Goal: Use online tool/utility: Use online tool/utility

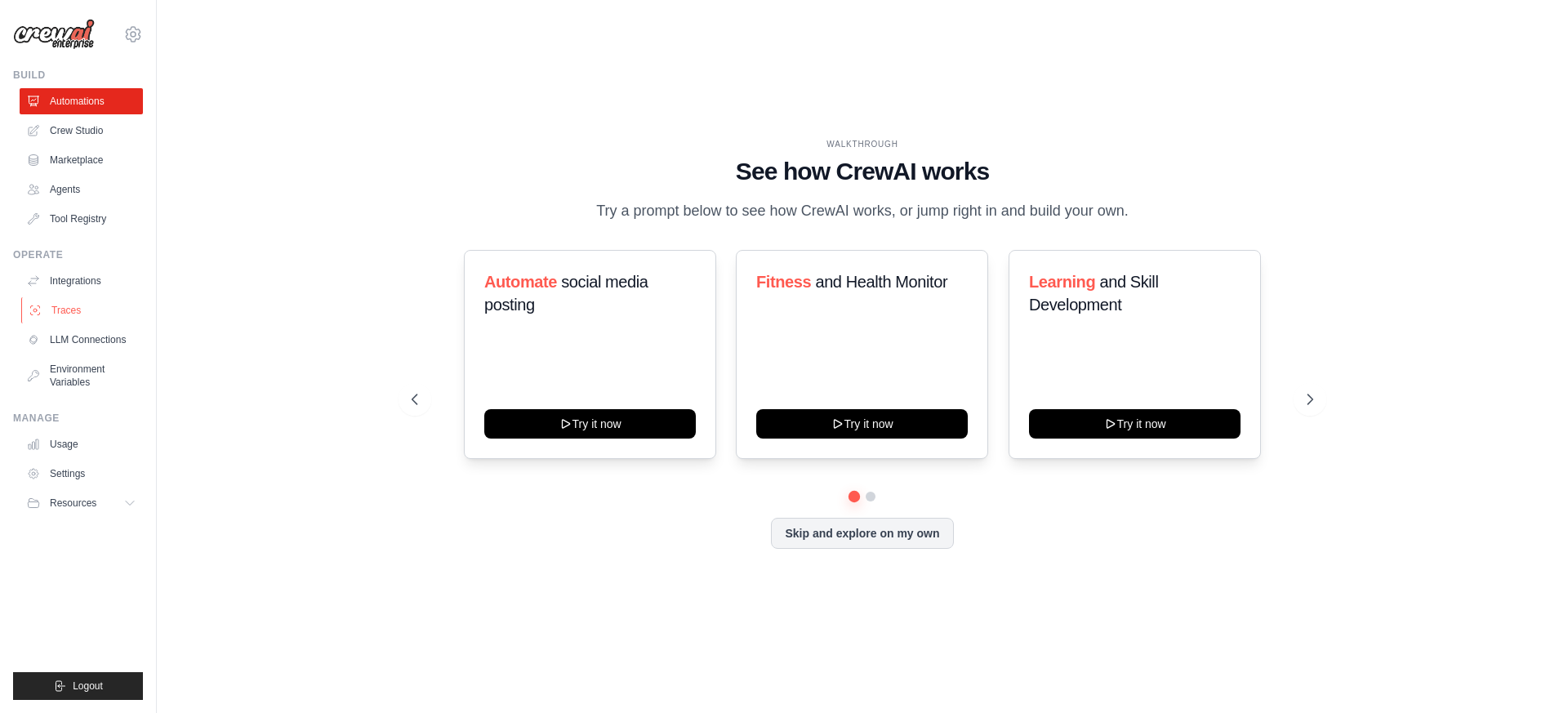
click at [75, 299] on link "Traces" at bounding box center [82, 310] width 123 height 26
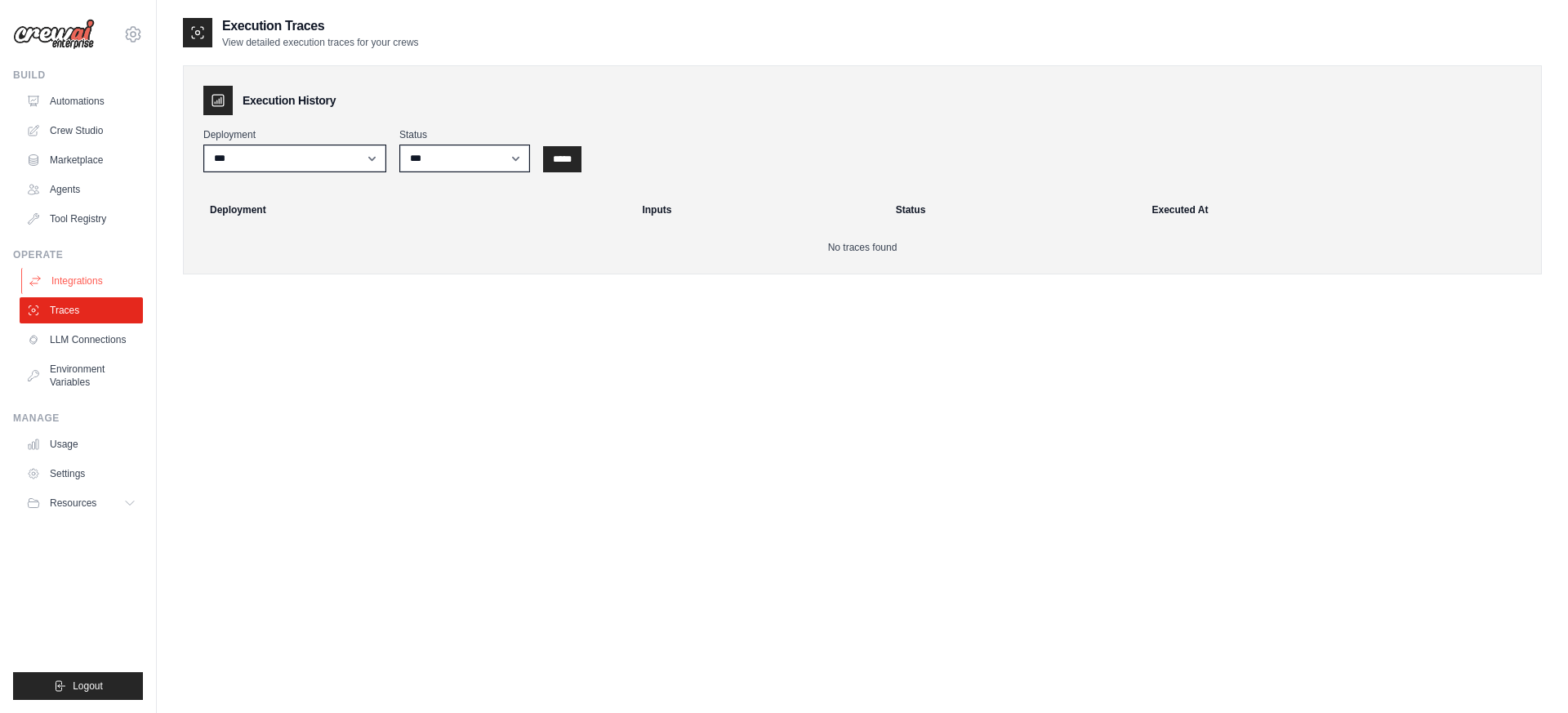
click at [91, 277] on link "Integrations" at bounding box center [82, 281] width 123 height 26
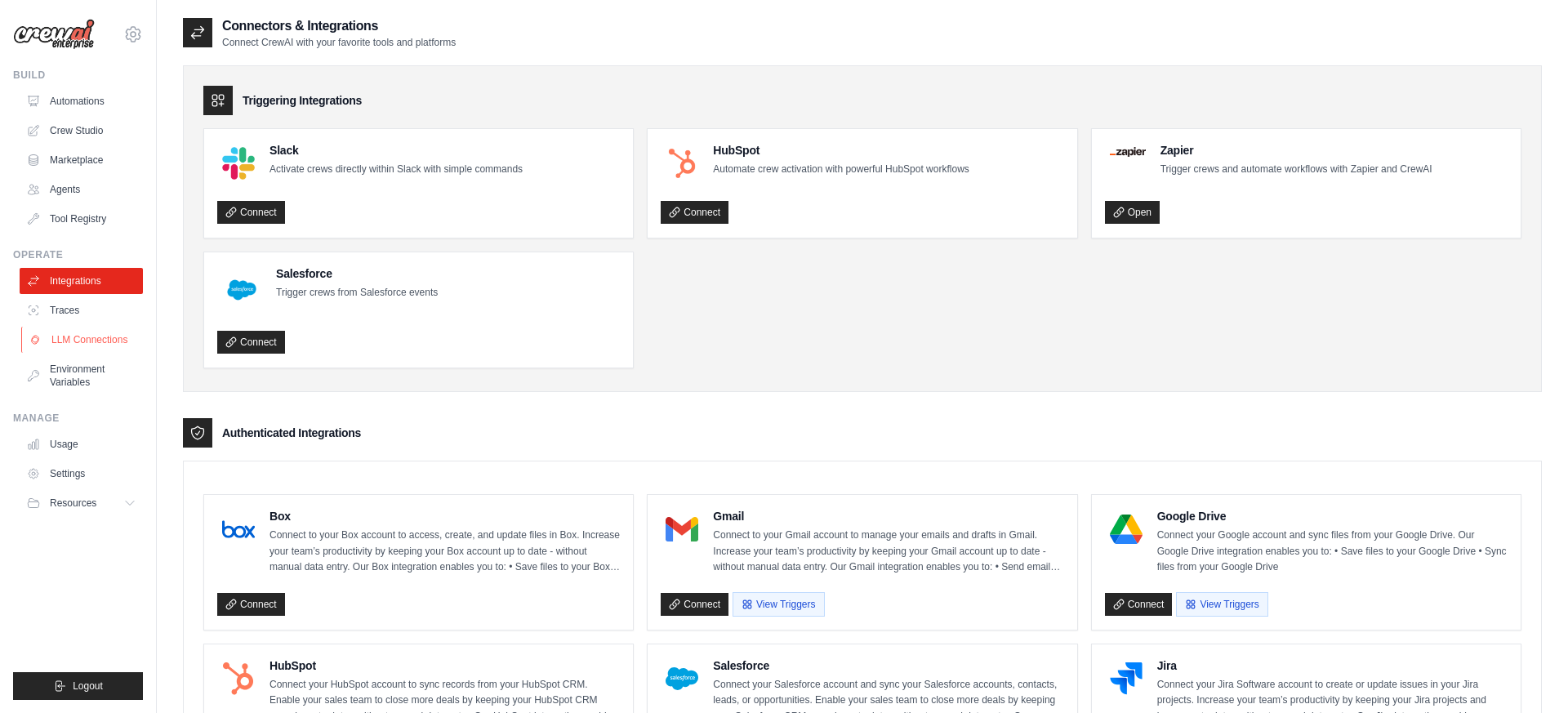
click at [77, 332] on link "LLM Connections" at bounding box center [82, 340] width 123 height 26
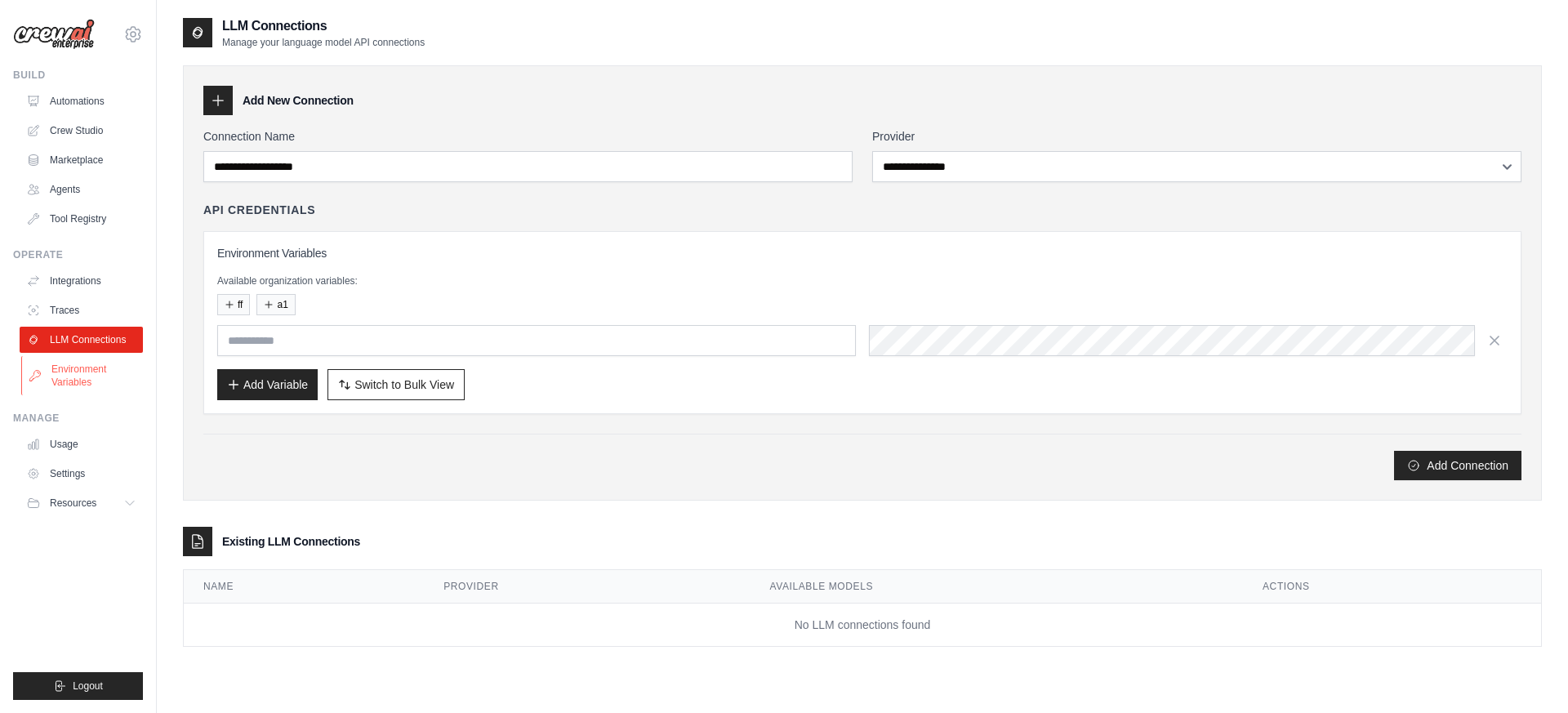
click at [80, 386] on link "Environment Variables" at bounding box center [82, 375] width 123 height 39
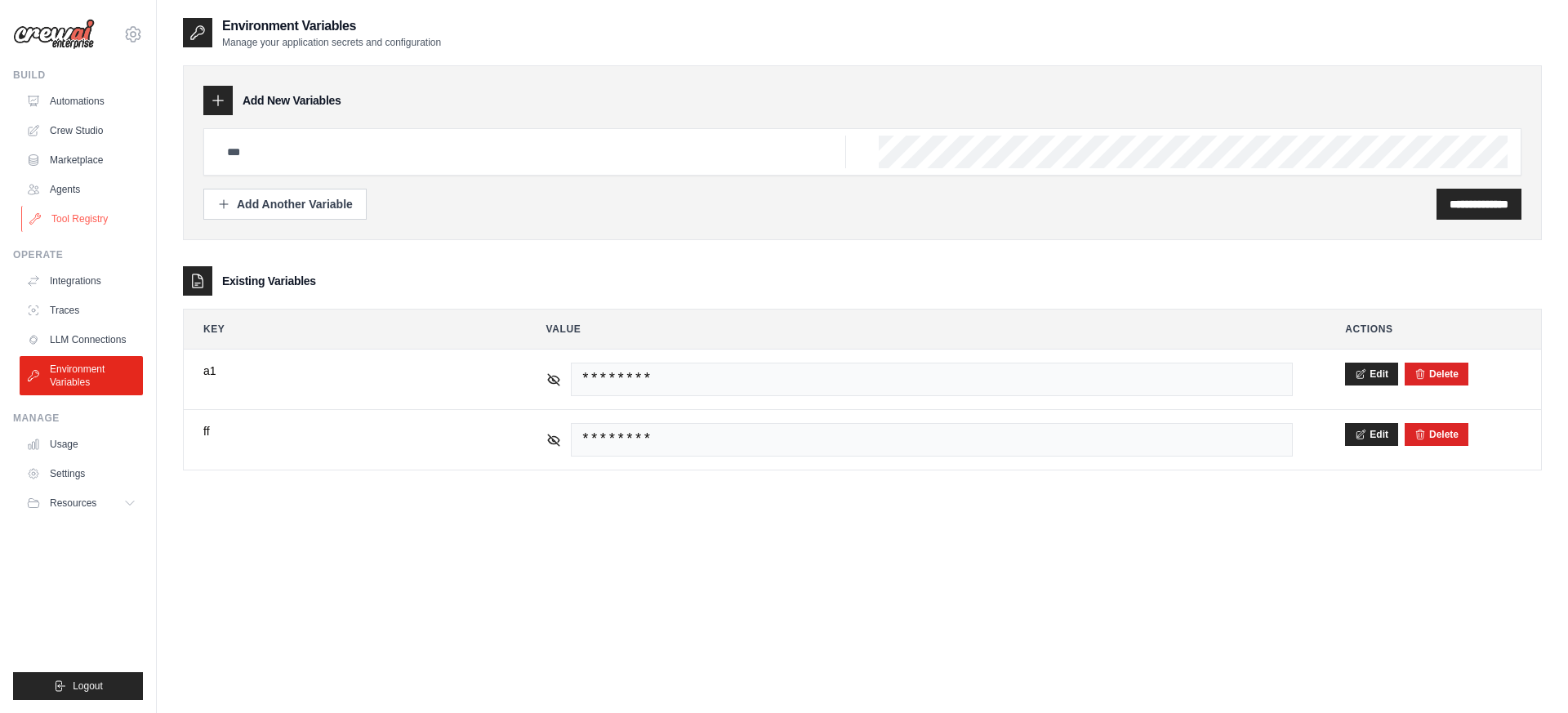
click at [80, 213] on link "Tool Registry" at bounding box center [82, 219] width 123 height 26
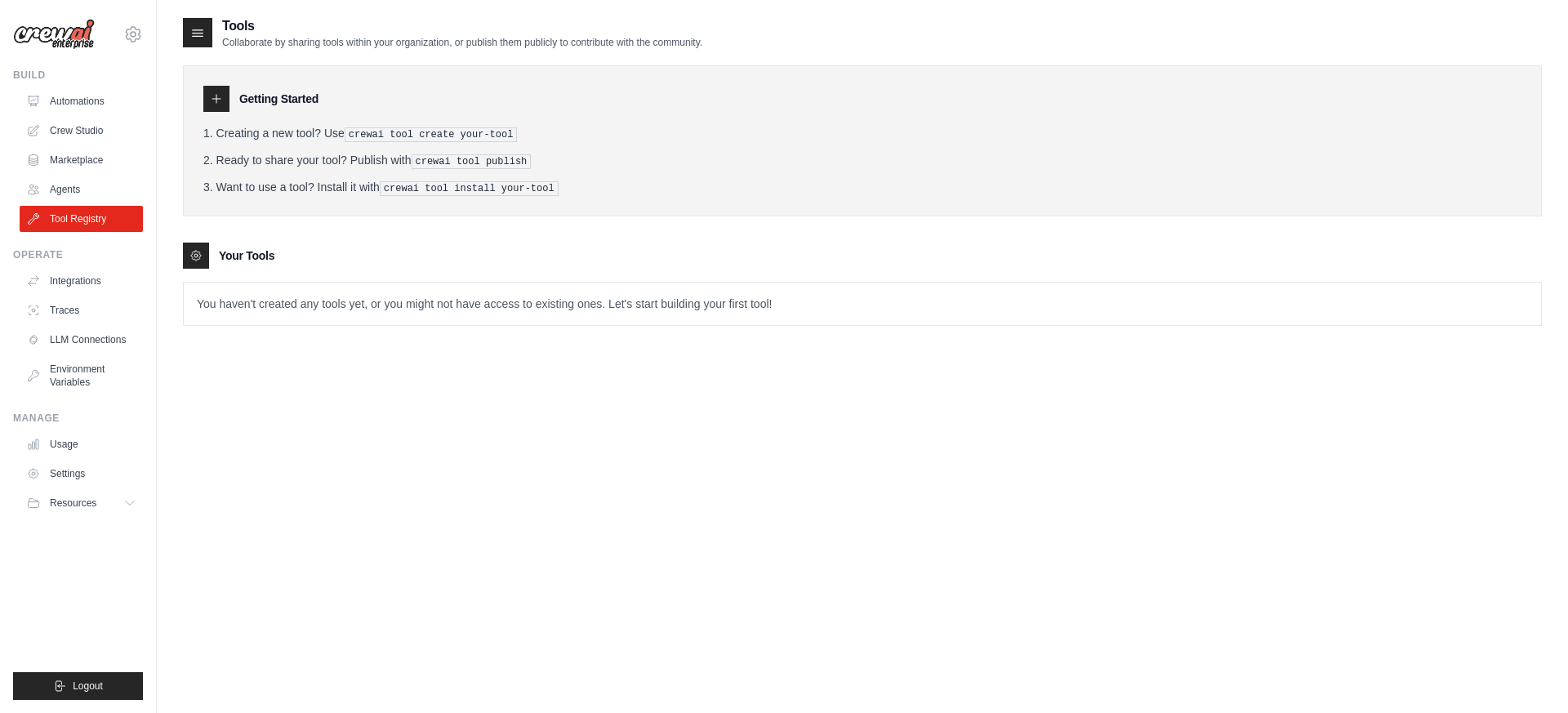
click at [215, 97] on icon at bounding box center [216, 99] width 13 height 13
click at [222, 103] on icon at bounding box center [216, 99] width 13 height 13
click at [201, 249] on icon at bounding box center [196, 256] width 13 height 13
click at [198, 254] on icon at bounding box center [196, 256] width 4 height 4
click at [192, 29] on icon at bounding box center [198, 33] width 17 height 17
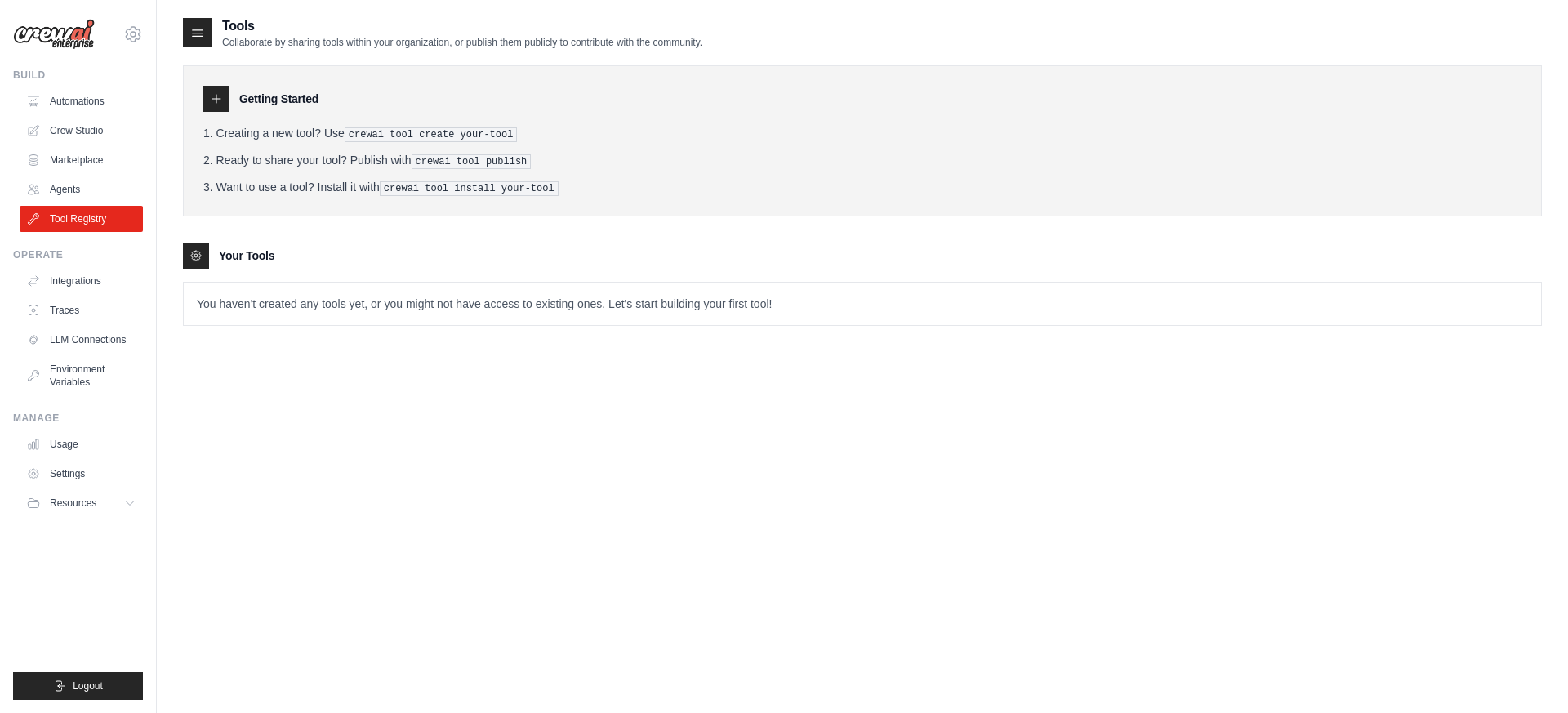
click at [201, 30] on icon at bounding box center [198, 33] width 17 height 17
click at [214, 361] on div "Tools Collaborate by sharing tools within your organization, or publish them pu…" at bounding box center [862, 373] width 1359 height 713
click at [377, 139] on pre "crewai tool create your-tool" at bounding box center [431, 135] width 173 height 15
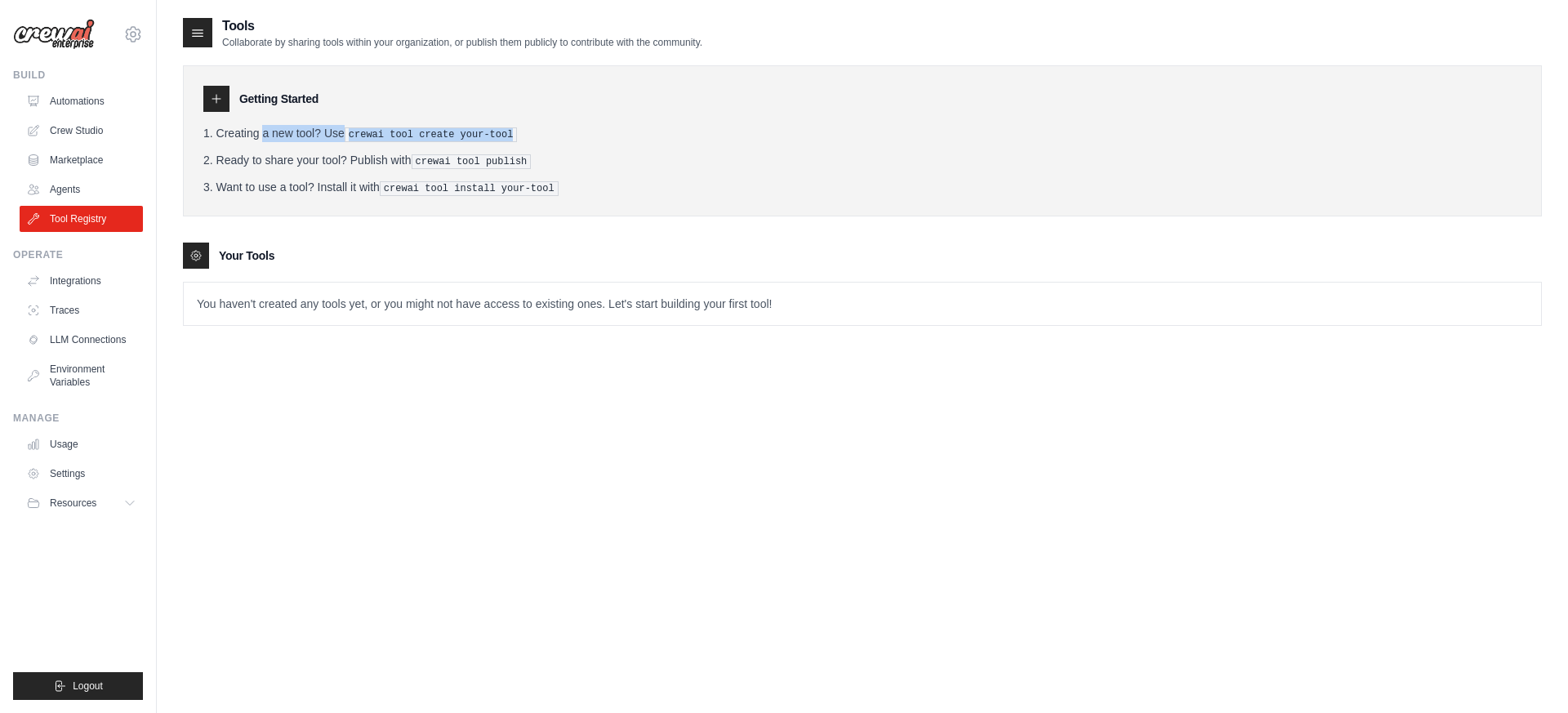
click at [377, 139] on pre "crewai tool create your-tool" at bounding box center [431, 135] width 173 height 15
drag, startPoint x: 298, startPoint y: 157, endPoint x: 415, endPoint y: 165, distance: 117.3
click at [415, 165] on li "Ready to share your tool? Publish with crewai tool publish" at bounding box center [862, 160] width 1318 height 18
click at [415, 165] on pre "crewai tool publish" at bounding box center [471, 162] width 120 height 15
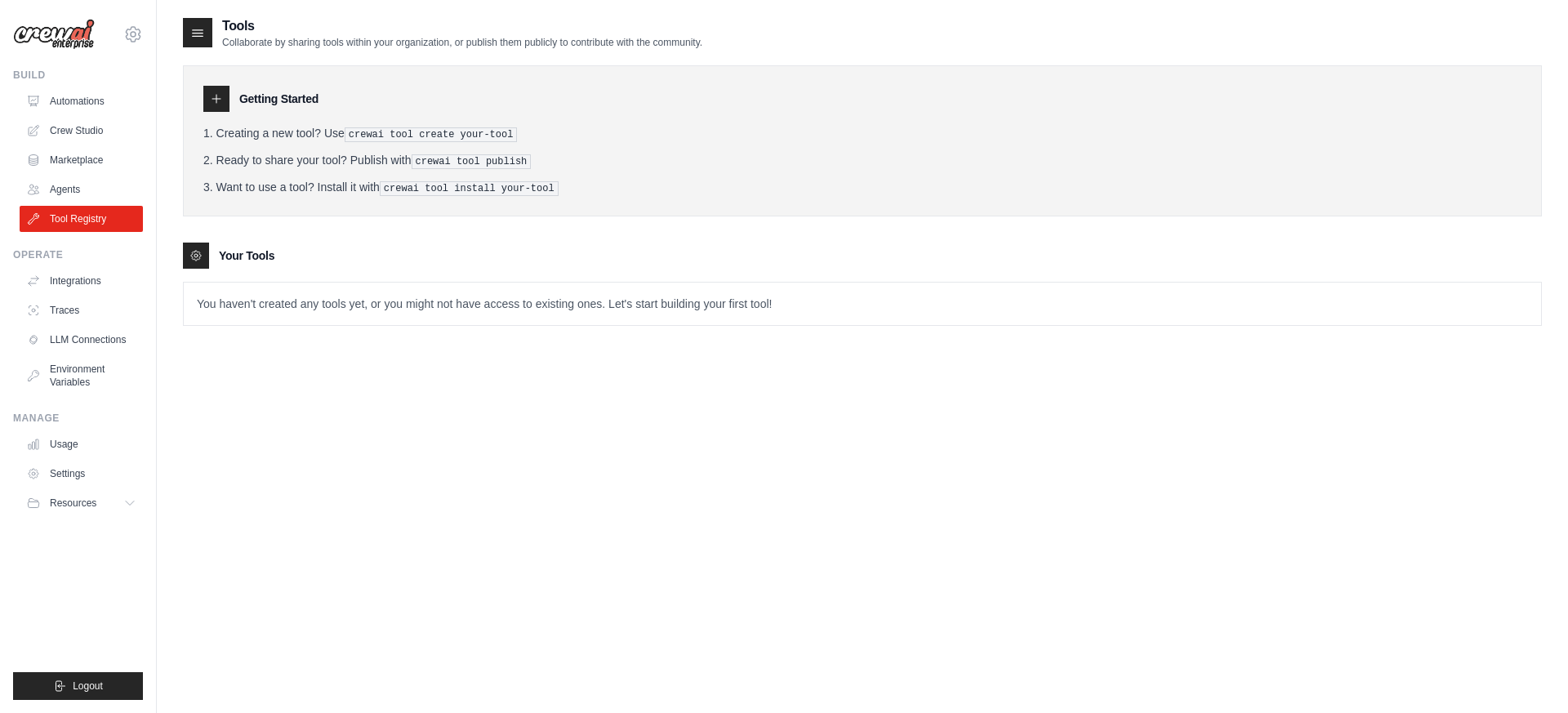
click at [415, 165] on pre "crewai tool publish" at bounding box center [471, 162] width 120 height 15
drag, startPoint x: 365, startPoint y: 197, endPoint x: 597, endPoint y: 228, distance: 234.1
click at [598, 228] on div "Getting Started Creating a new tool? Use crewai tool create your-tool Ready to …" at bounding box center [862, 187] width 1359 height 277
click at [597, 228] on div "Getting Started Creating a new tool? Use crewai tool create your-tool Ready to …" at bounding box center [862, 187] width 1359 height 277
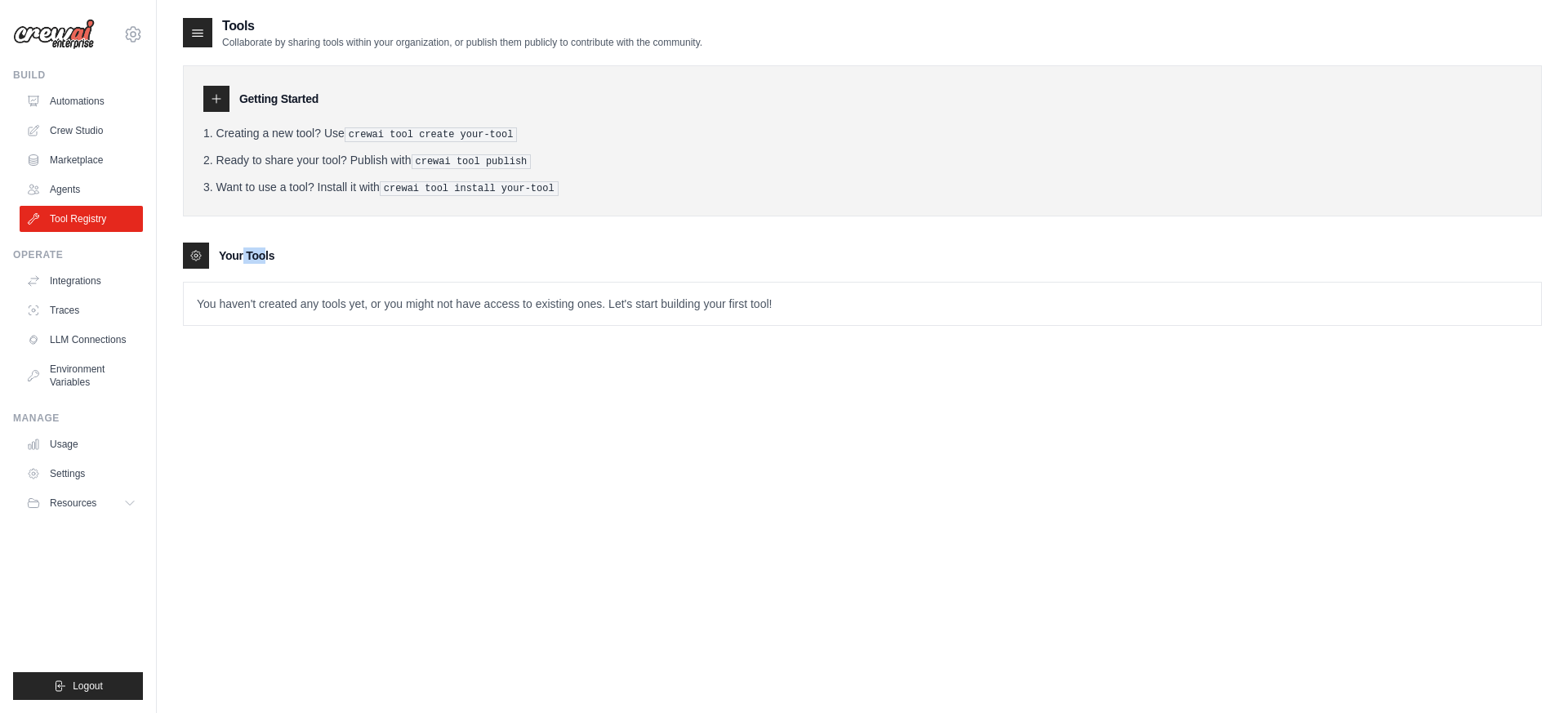
scroll to position [32, 0]
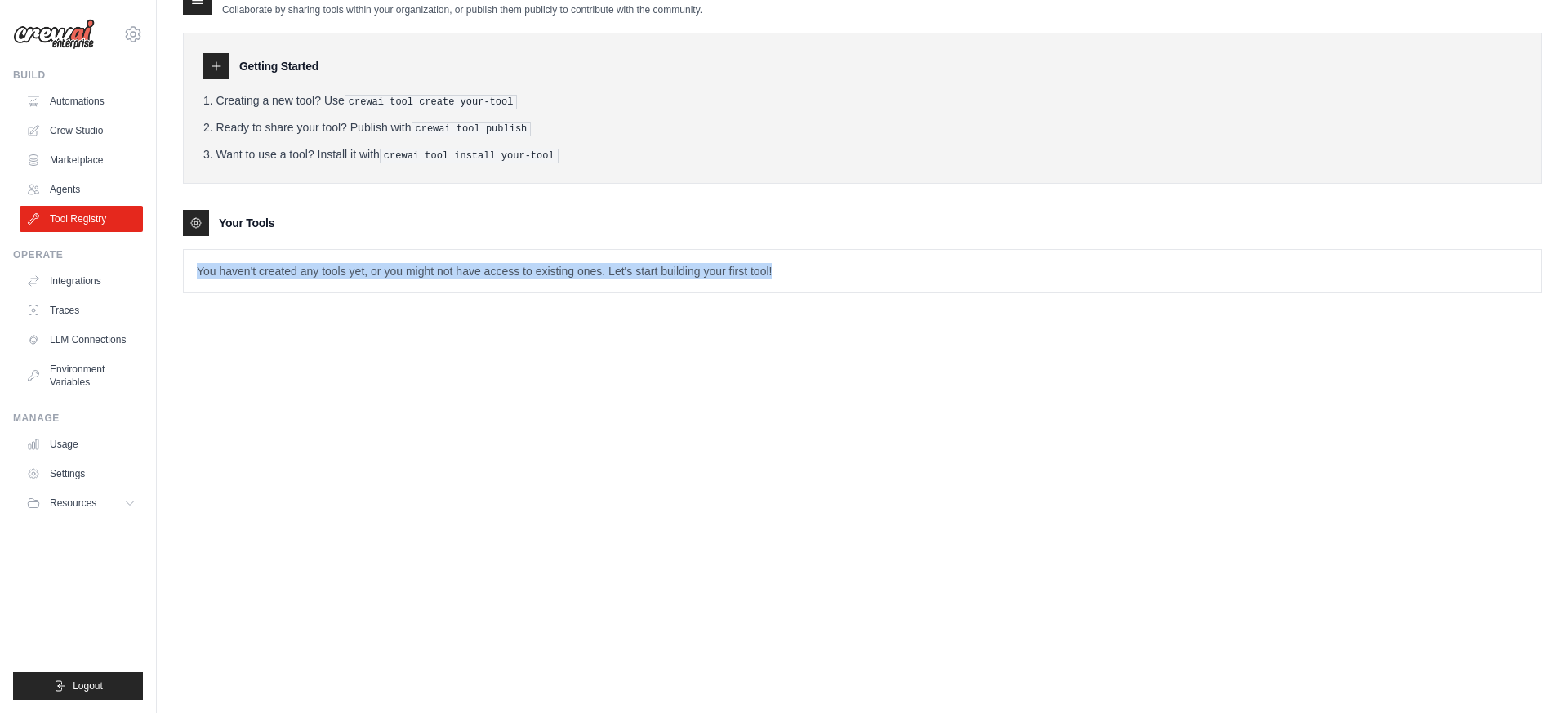
drag, startPoint x: 480, startPoint y: 236, endPoint x: 706, endPoint y: 293, distance: 233.1
click at [706, 293] on div "Tools Collaborate by sharing tools within your organization, or publish them pu…" at bounding box center [862, 151] width 1359 height 335
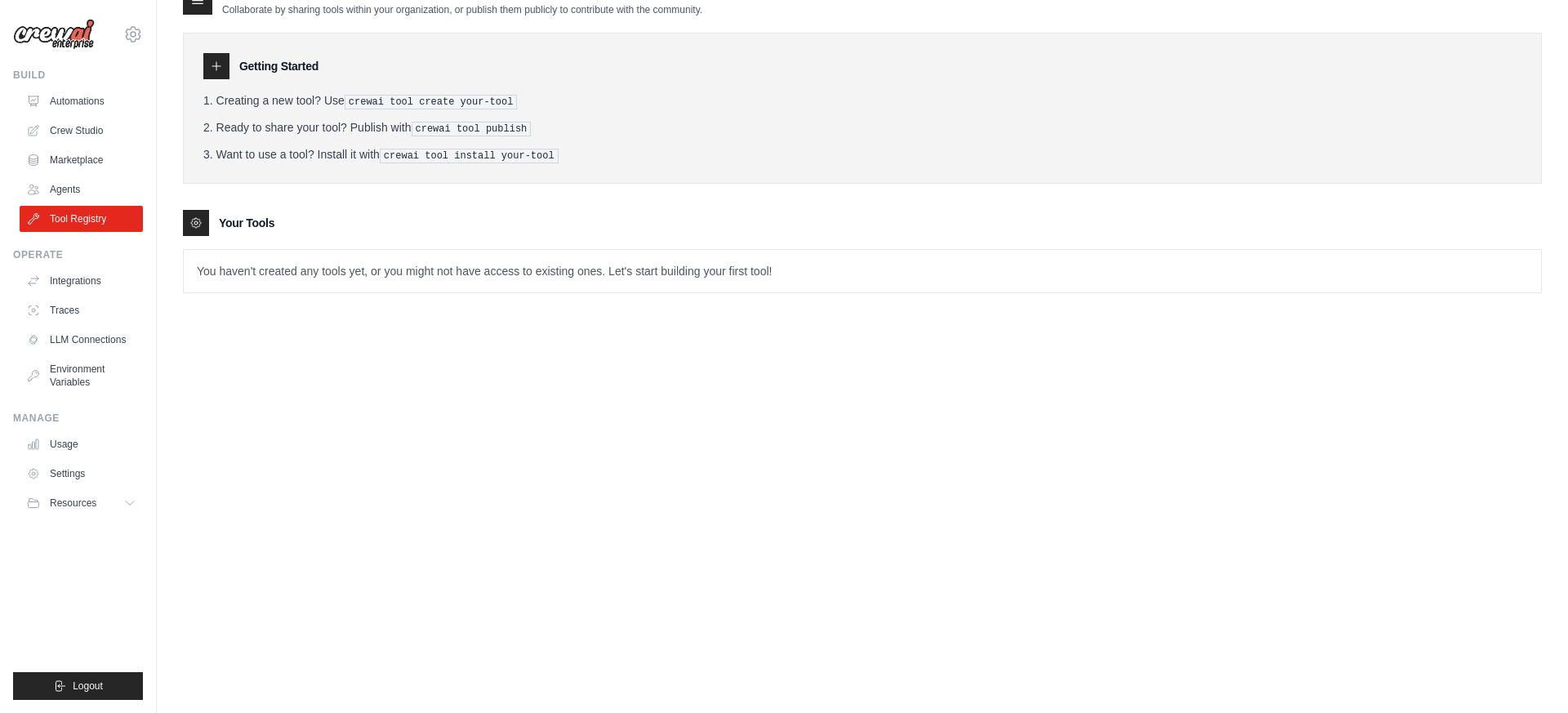
click at [706, 293] on div "Tools Collaborate by sharing tools within your organization, or publish them pu…" at bounding box center [862, 151] width 1359 height 335
click at [444, 264] on p "You haven't created any tools yet, or you might not have access to existing one…" at bounding box center [862, 271] width 1357 height 42
click at [201, 216] on icon at bounding box center [196, 223] width 13 height 13
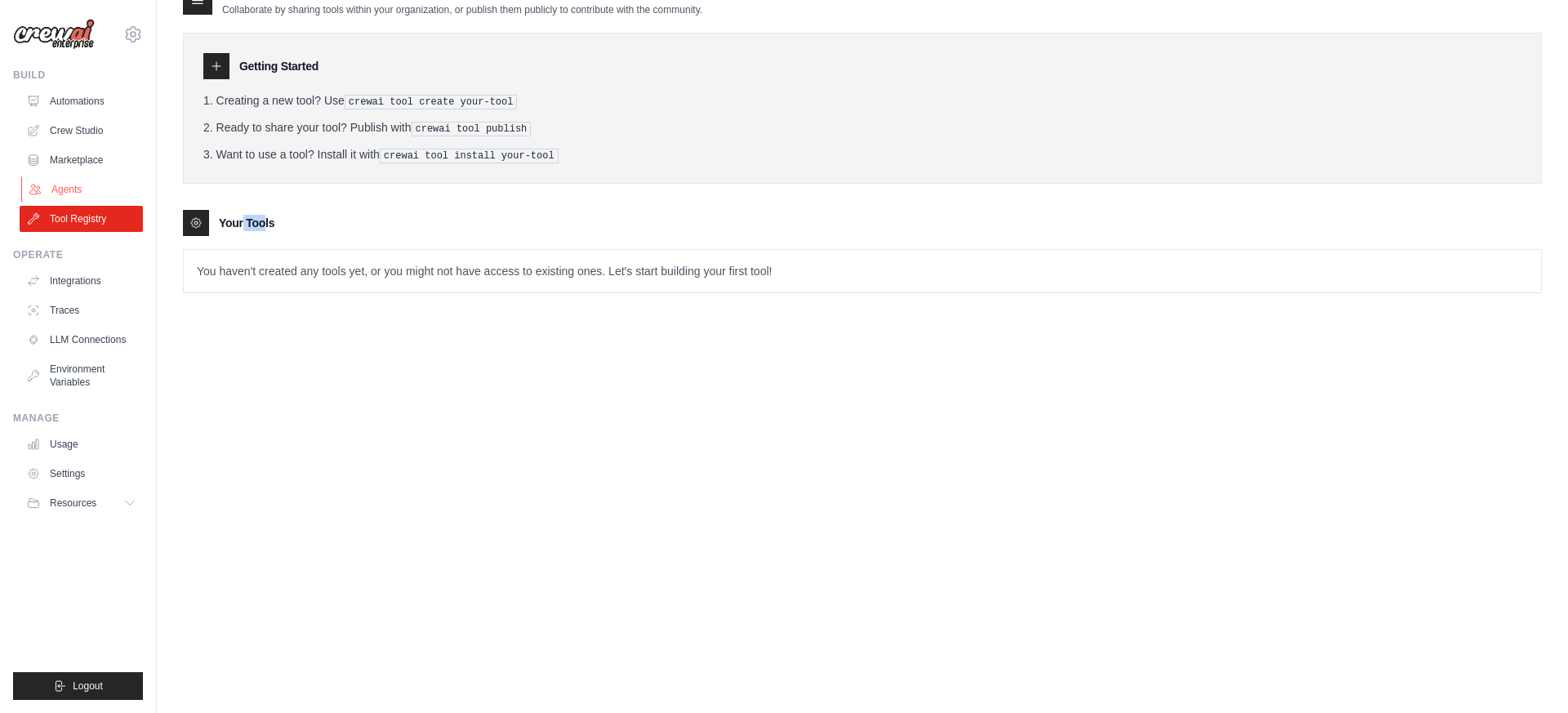
click at [84, 187] on link "Agents" at bounding box center [82, 189] width 123 height 26
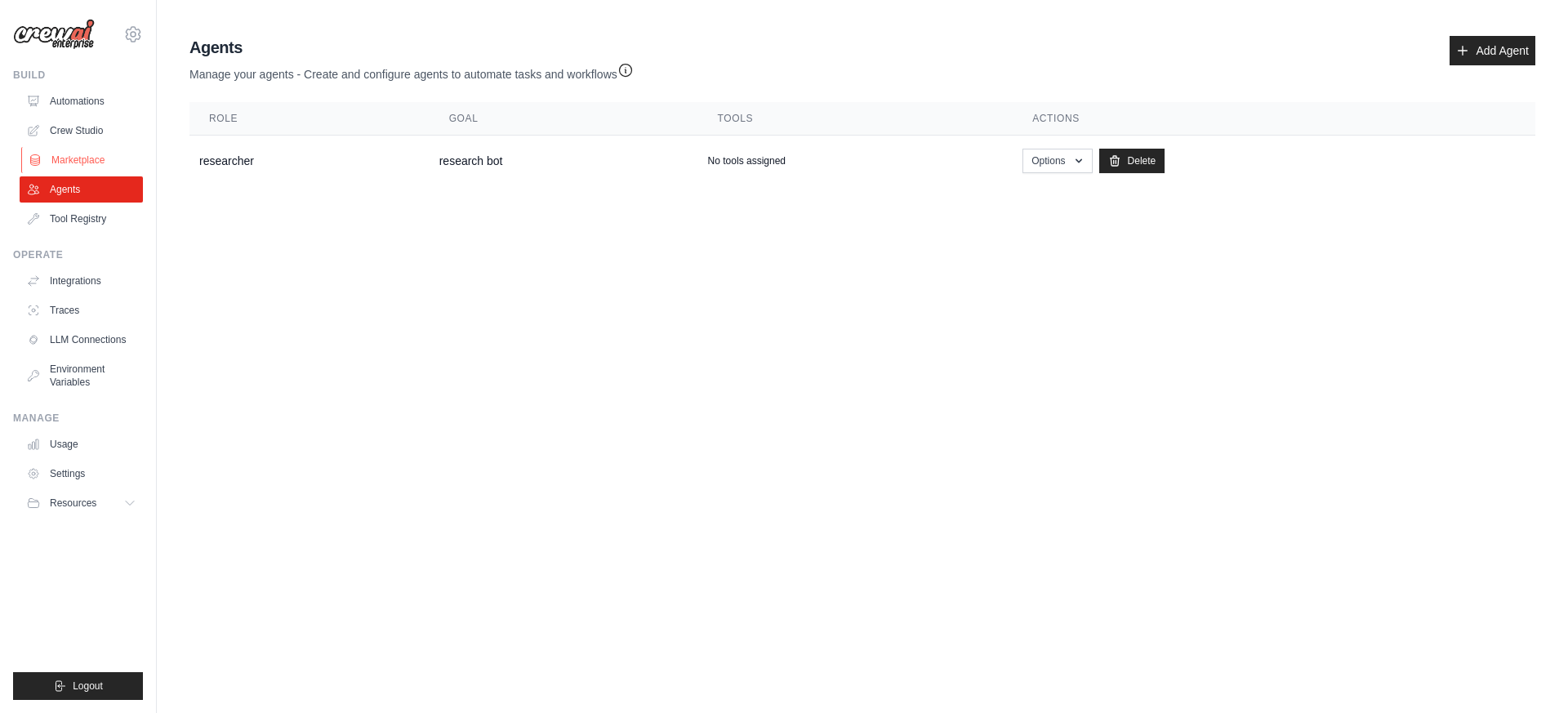
click at [83, 157] on link "Marketplace" at bounding box center [82, 160] width 123 height 26
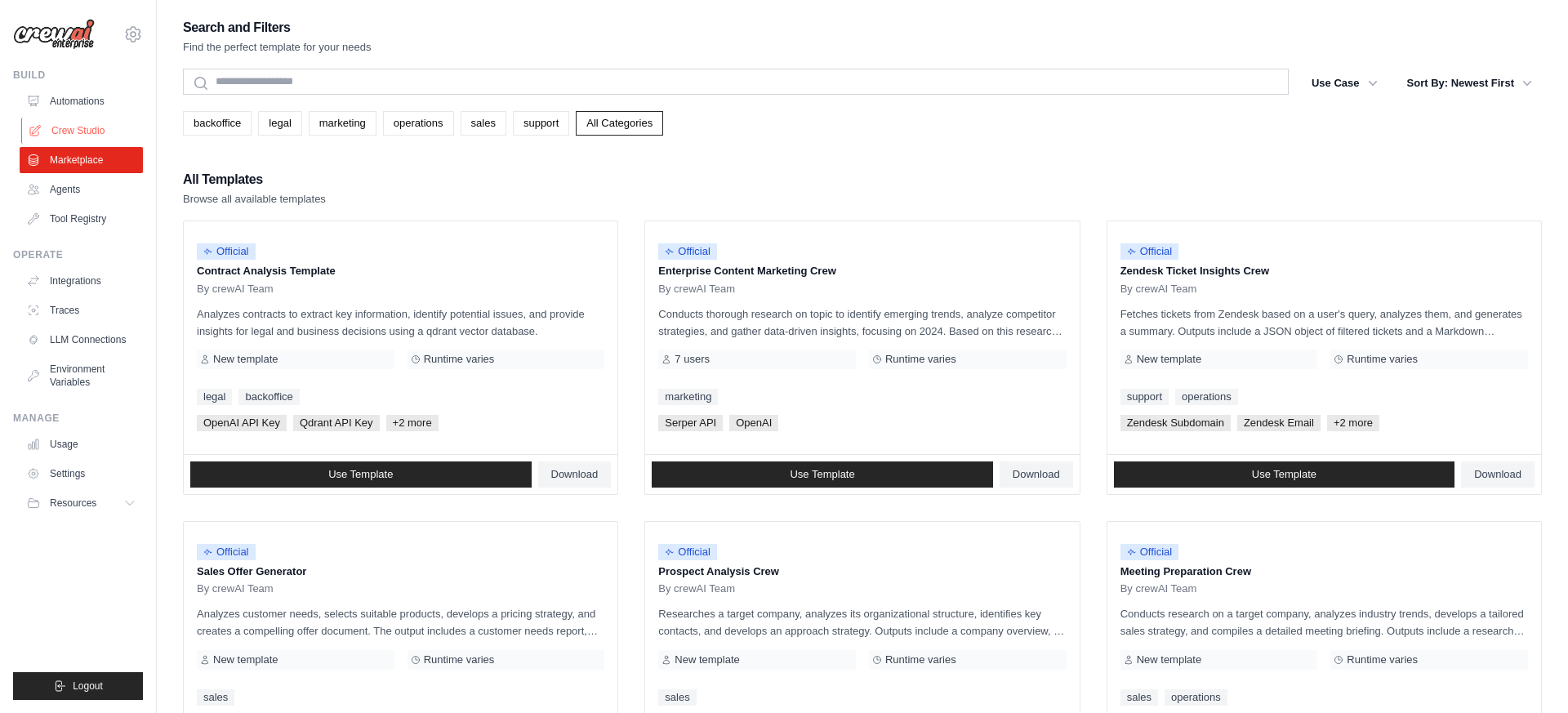
click at [93, 129] on link "Crew Studio" at bounding box center [82, 130] width 123 height 26
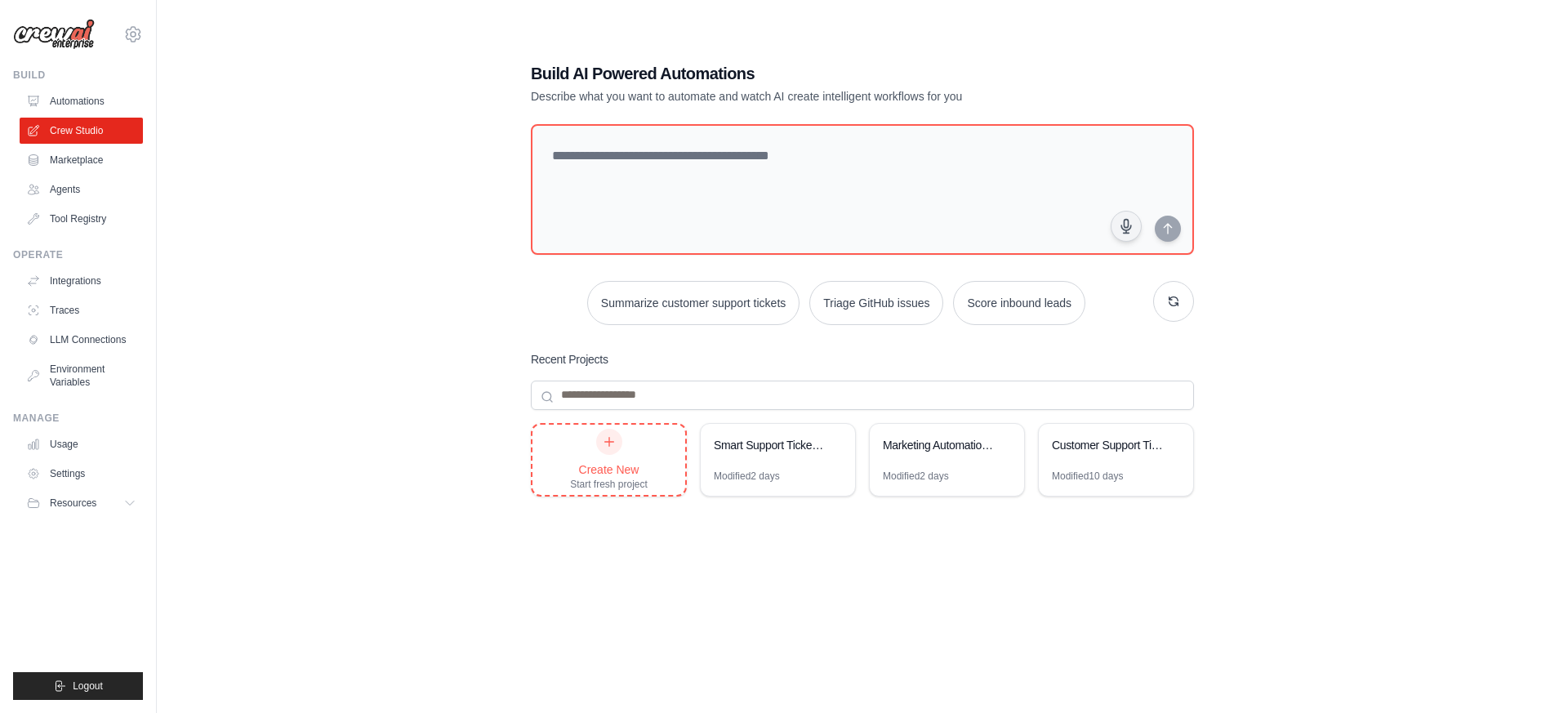
click at [589, 474] on div "Create New" at bounding box center [609, 469] width 78 height 17
click at [82, 96] on link "Automations" at bounding box center [82, 101] width 123 height 26
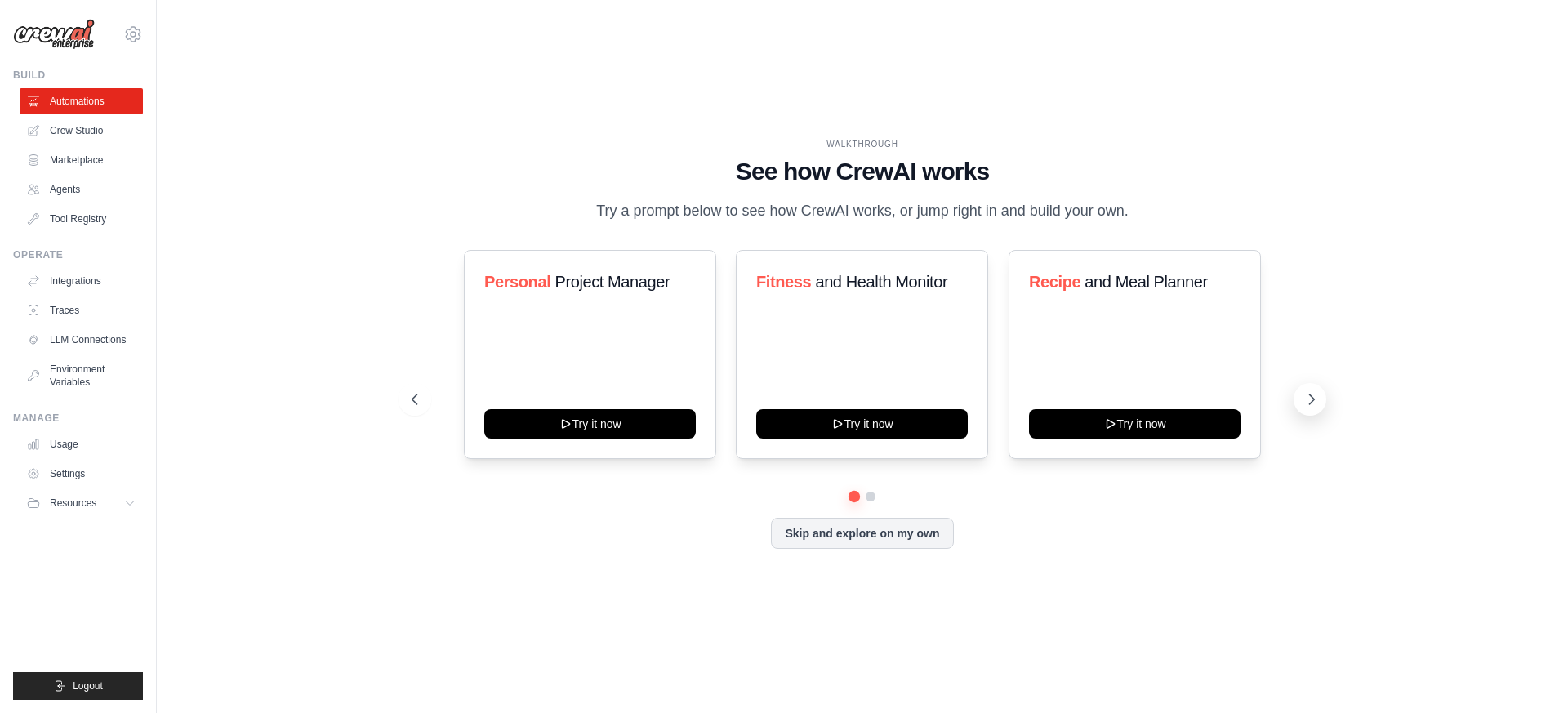
click at [1312, 397] on icon at bounding box center [1312, 399] width 5 height 10
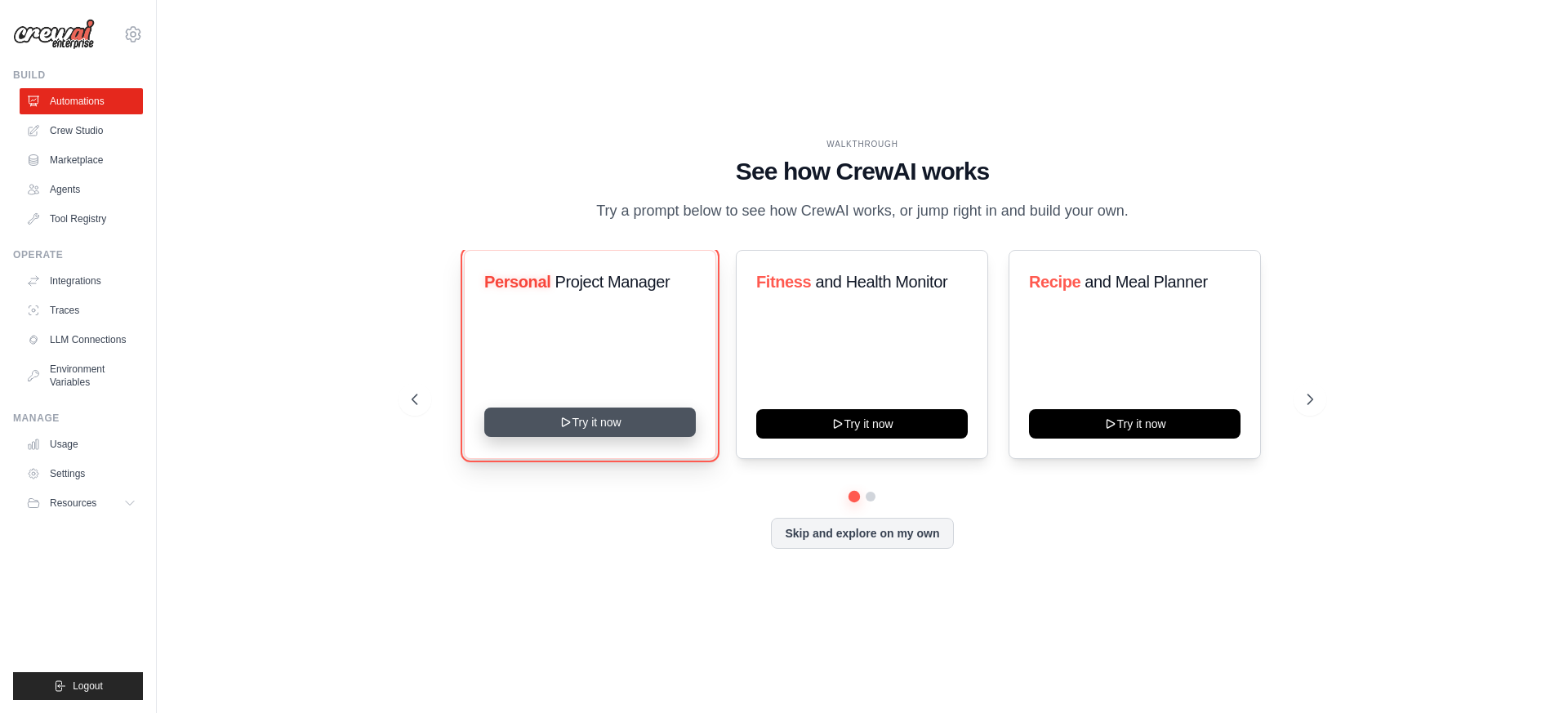
click at [586, 412] on button "Try it now" at bounding box center [590, 422] width 212 height 30
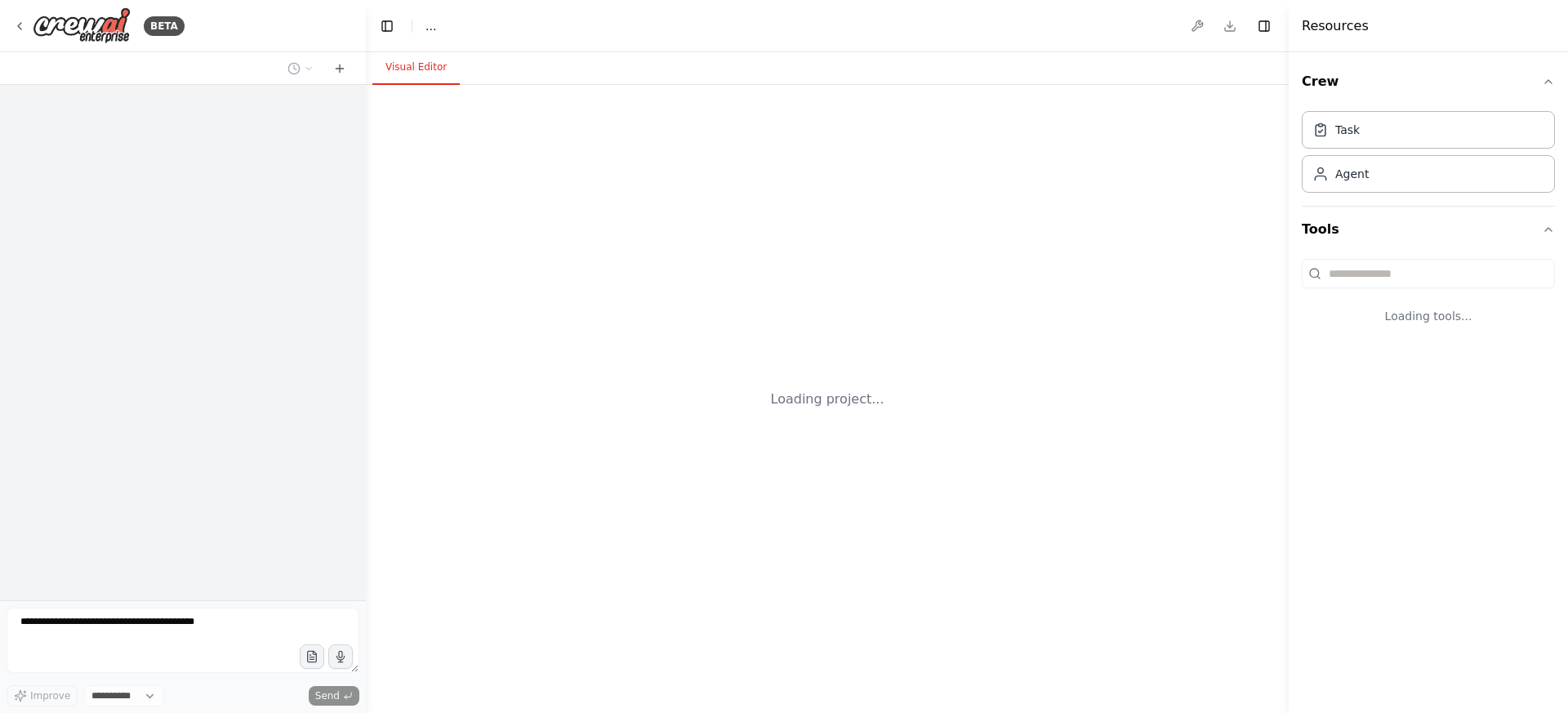
select select "****"
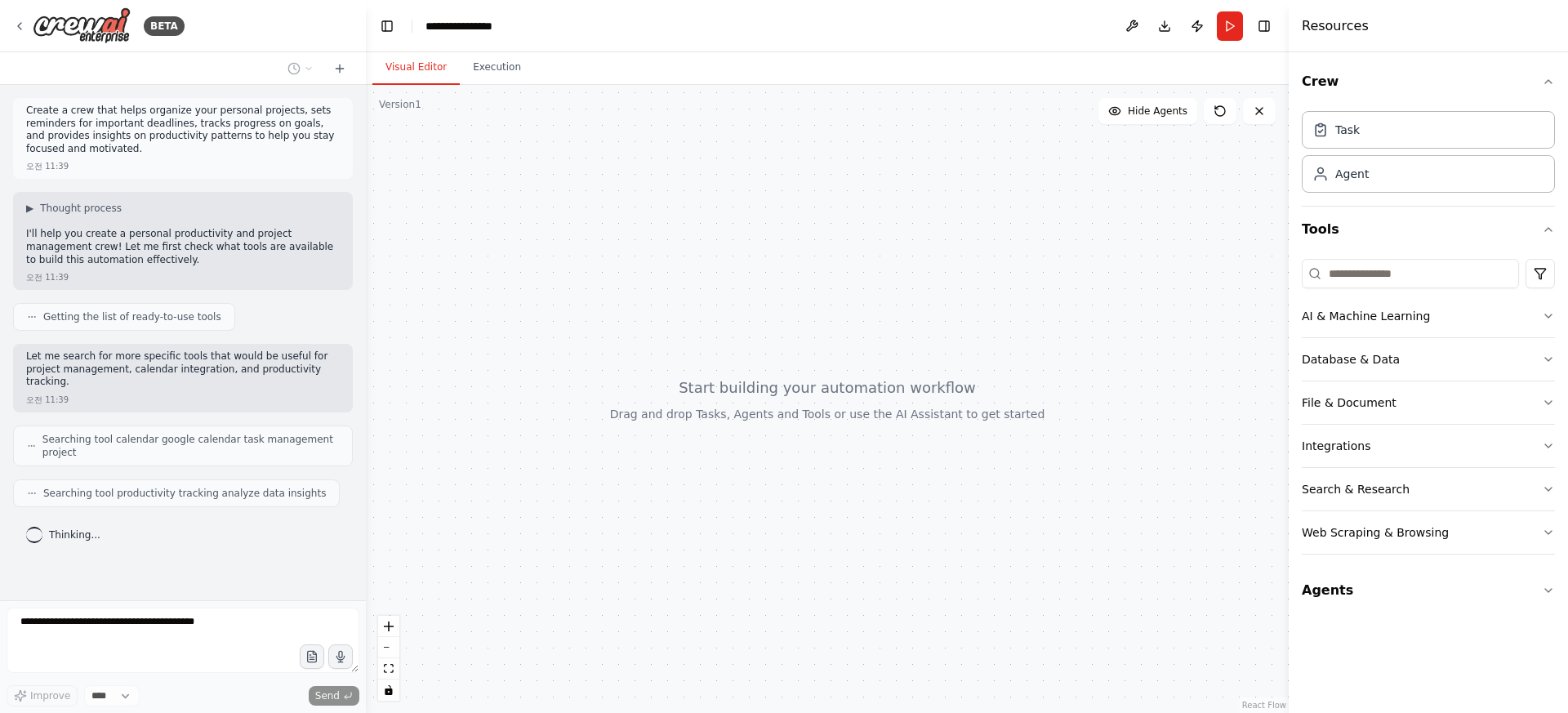
scroll to position [3, 0]
click at [1388, 404] on div "File & Document" at bounding box center [1349, 403] width 95 height 17
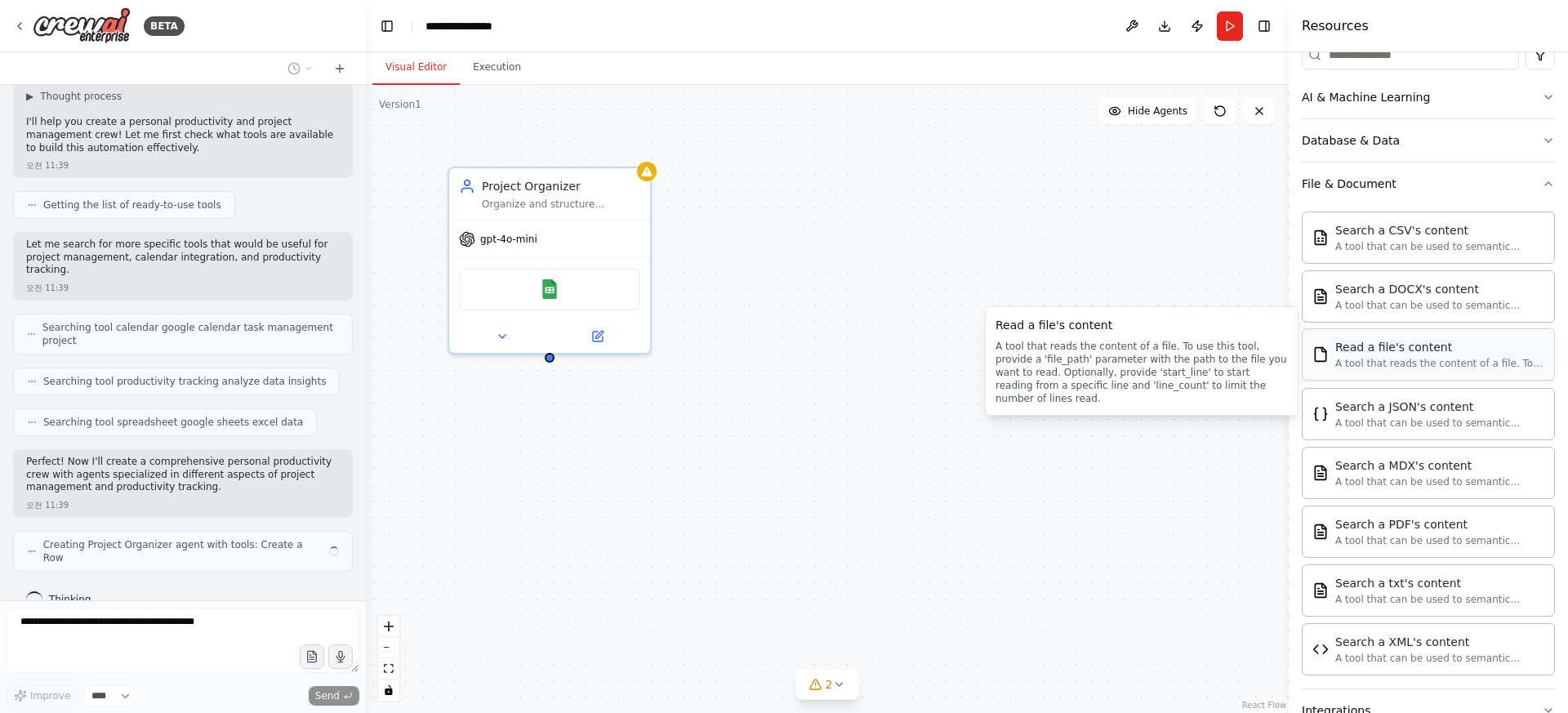
scroll to position [124, 0]
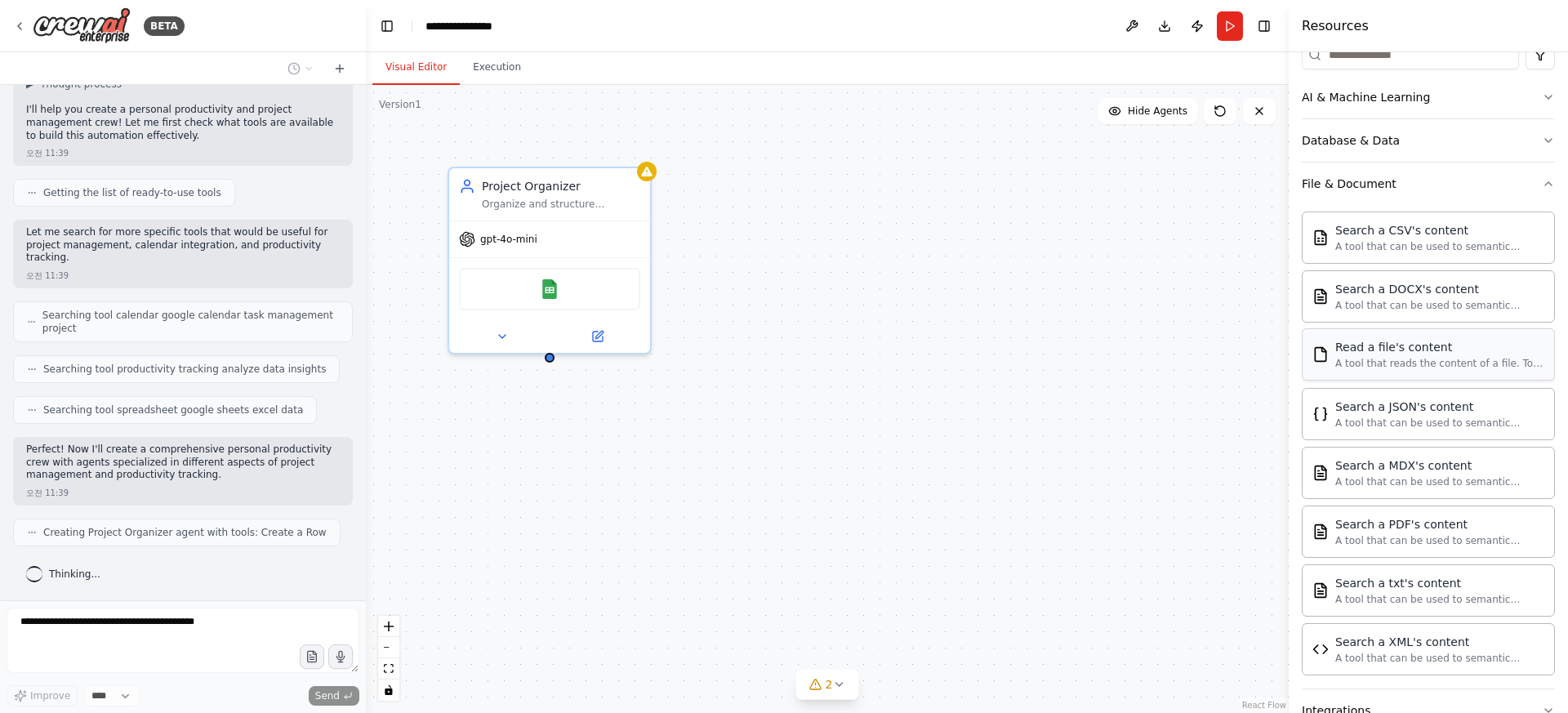
click at [1395, 369] on div "A tool that reads the content of a file. To use this tool, provide a 'file_path…" at bounding box center [1440, 363] width 209 height 13
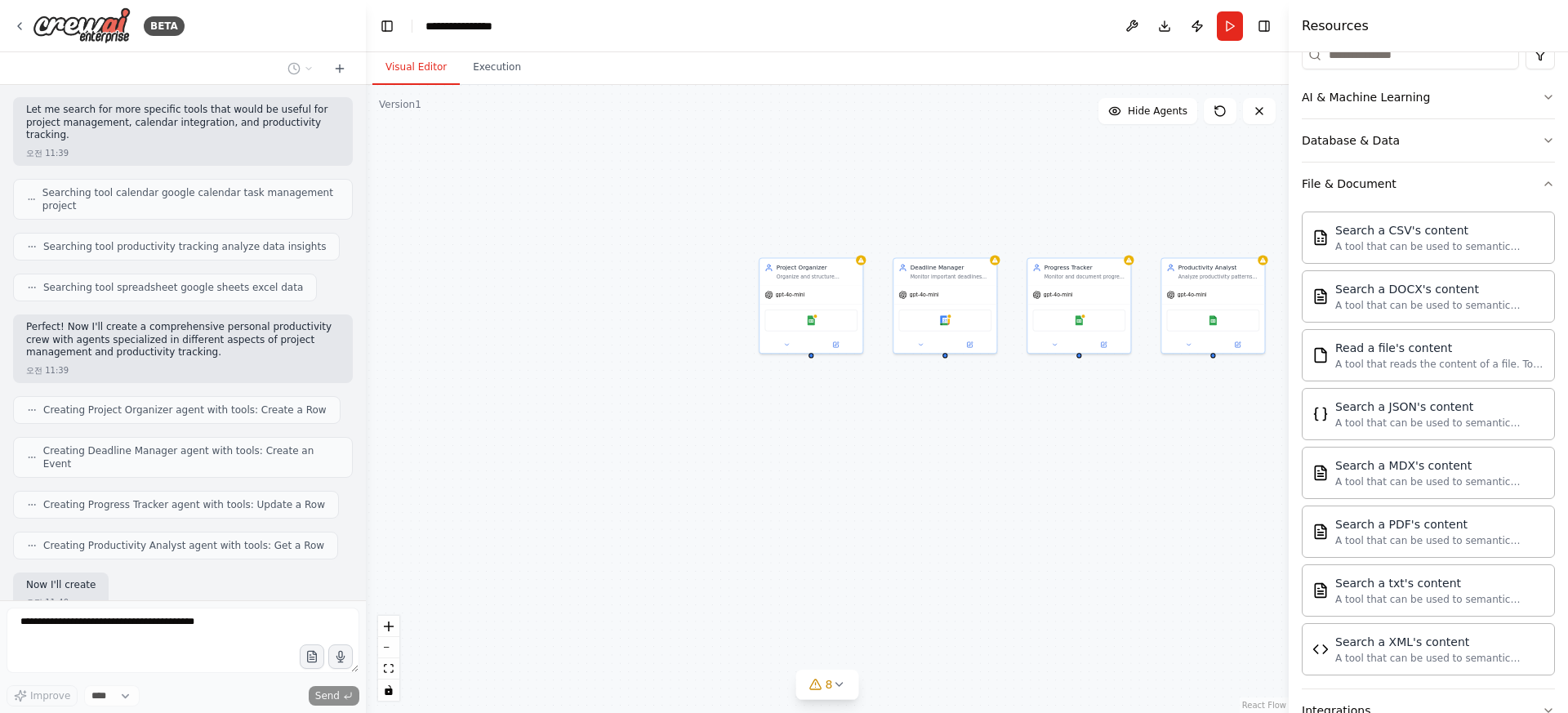
scroll to position [344, 0]
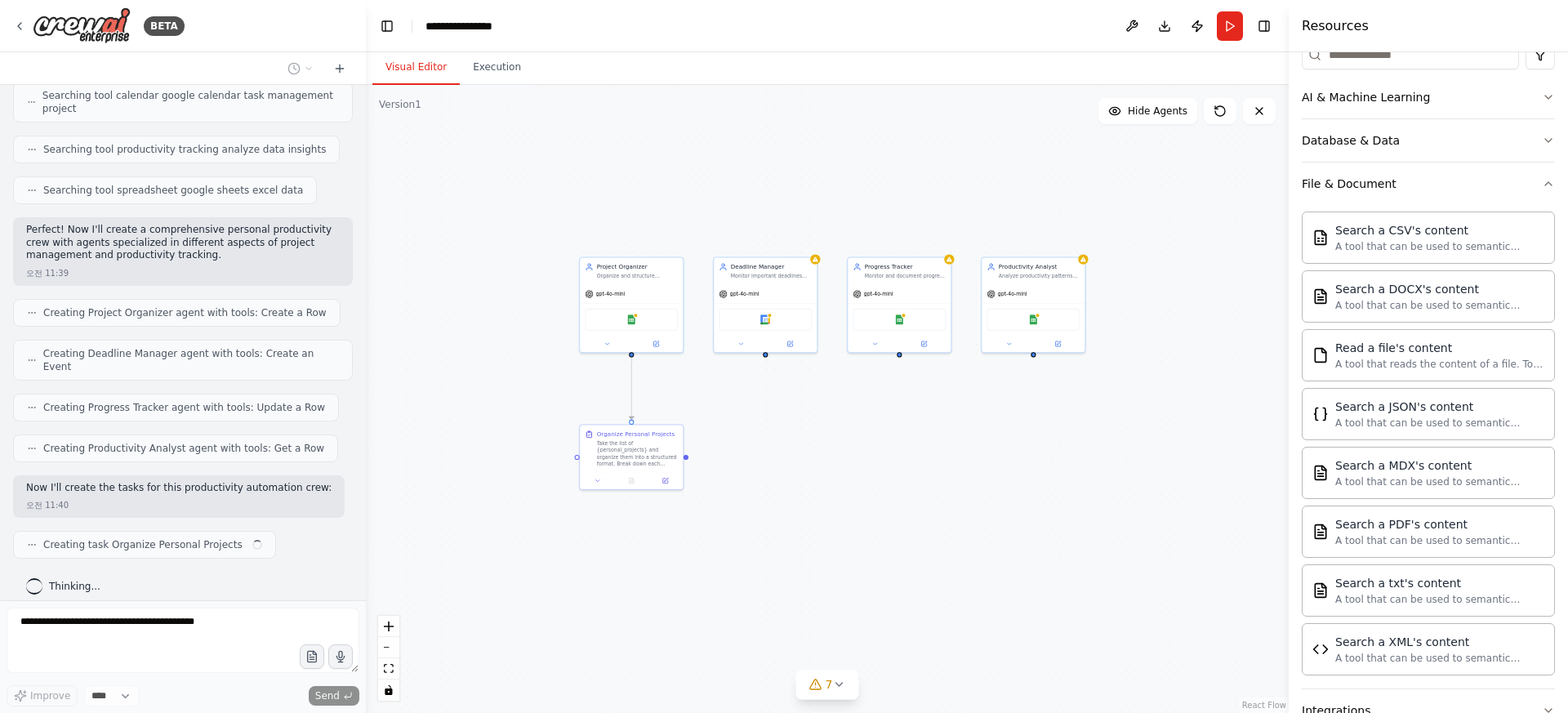
drag, startPoint x: 1047, startPoint y: 426, endPoint x: 868, endPoint y: 423, distance: 179.0
click at [868, 425] on div ".deletable-edge-delete-btn { width: 20px; height: 20px; border: 0px solid #ffff…" at bounding box center [827, 399] width 923 height 628
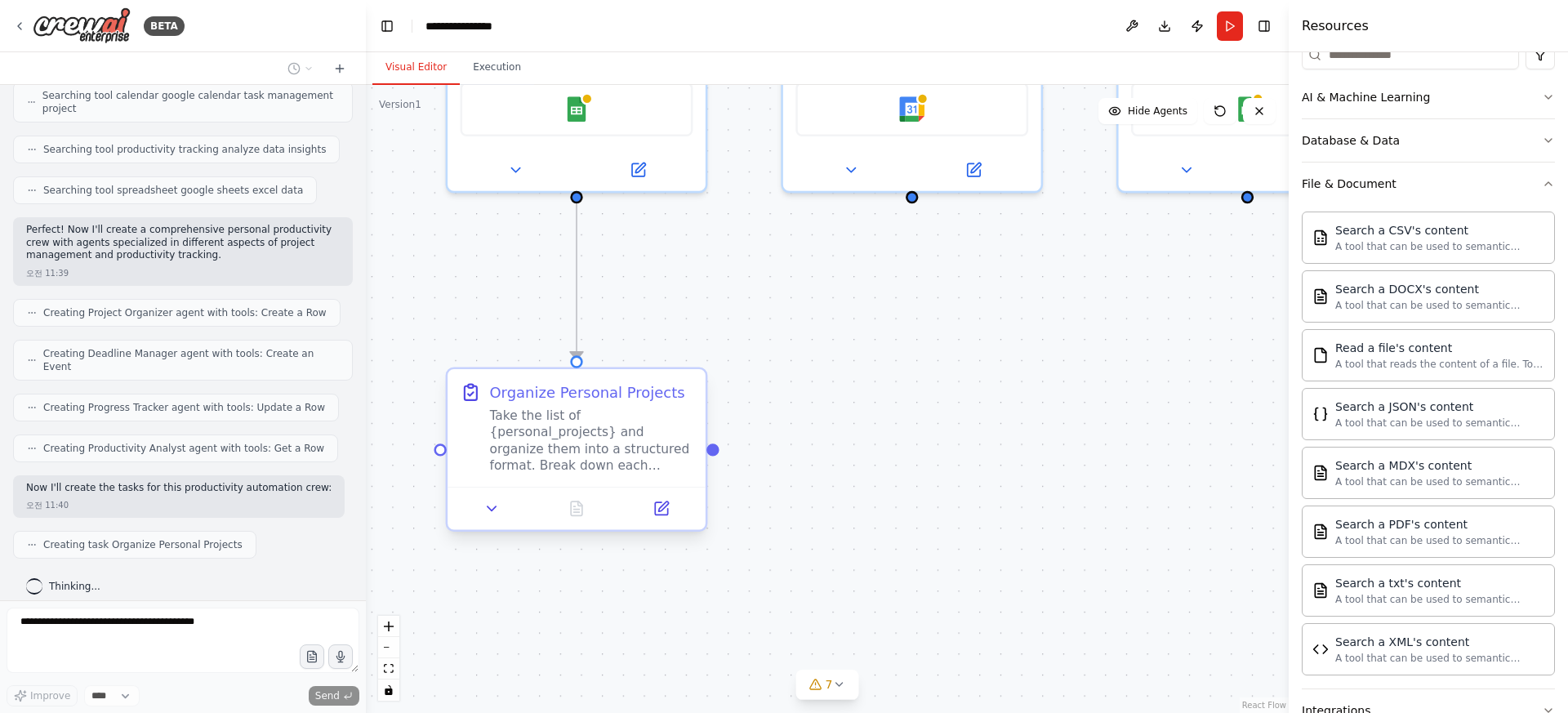
scroll to position [384, 0]
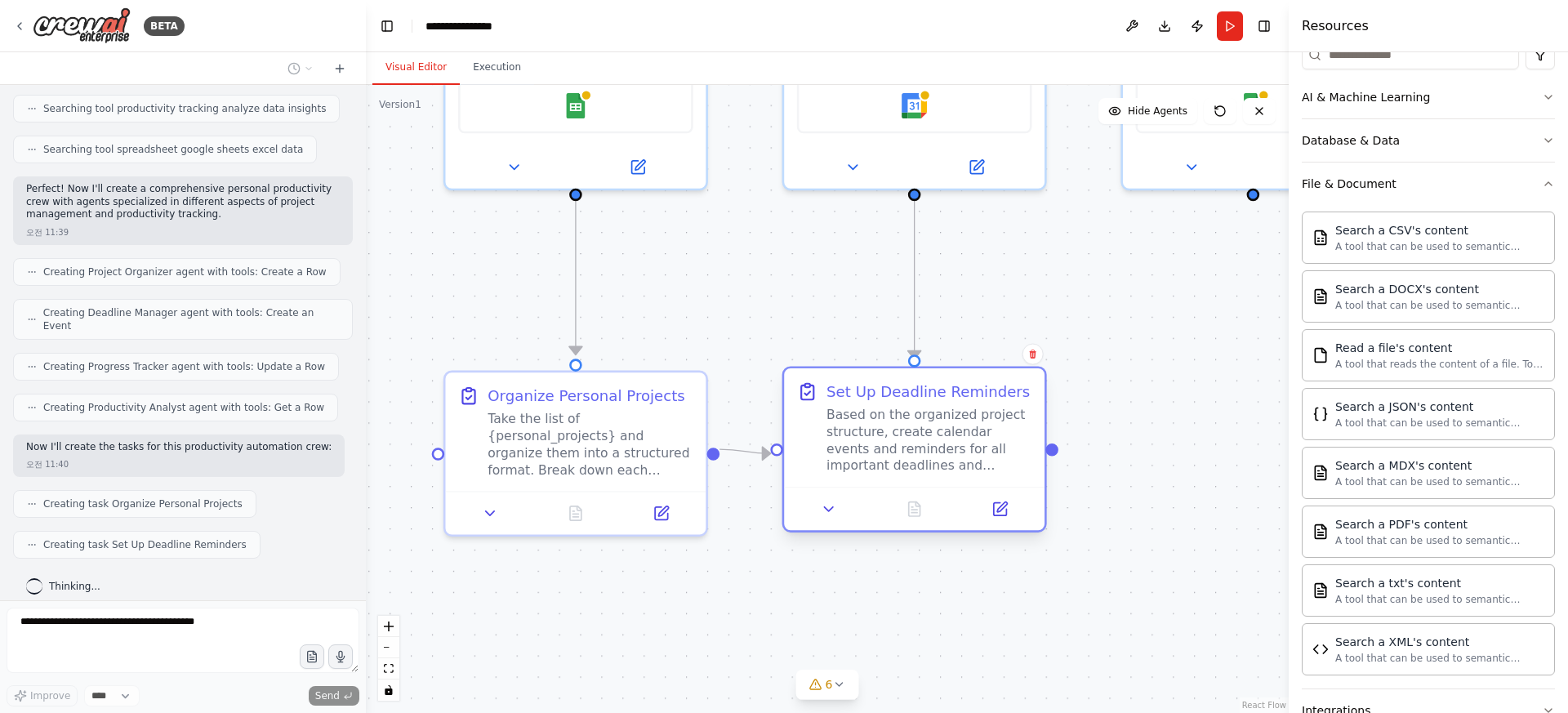
drag, startPoint x: 936, startPoint y: 441, endPoint x: 911, endPoint y: 440, distance: 25.0
click at [911, 441] on div "Based on the organized project structure, create calendar events and reminders …" at bounding box center [929, 440] width 205 height 67
click at [934, 586] on div ".deletable-edge-delete-btn { width: 20px; height: 20px; border: 0px solid #ffff…" at bounding box center [827, 399] width 923 height 628
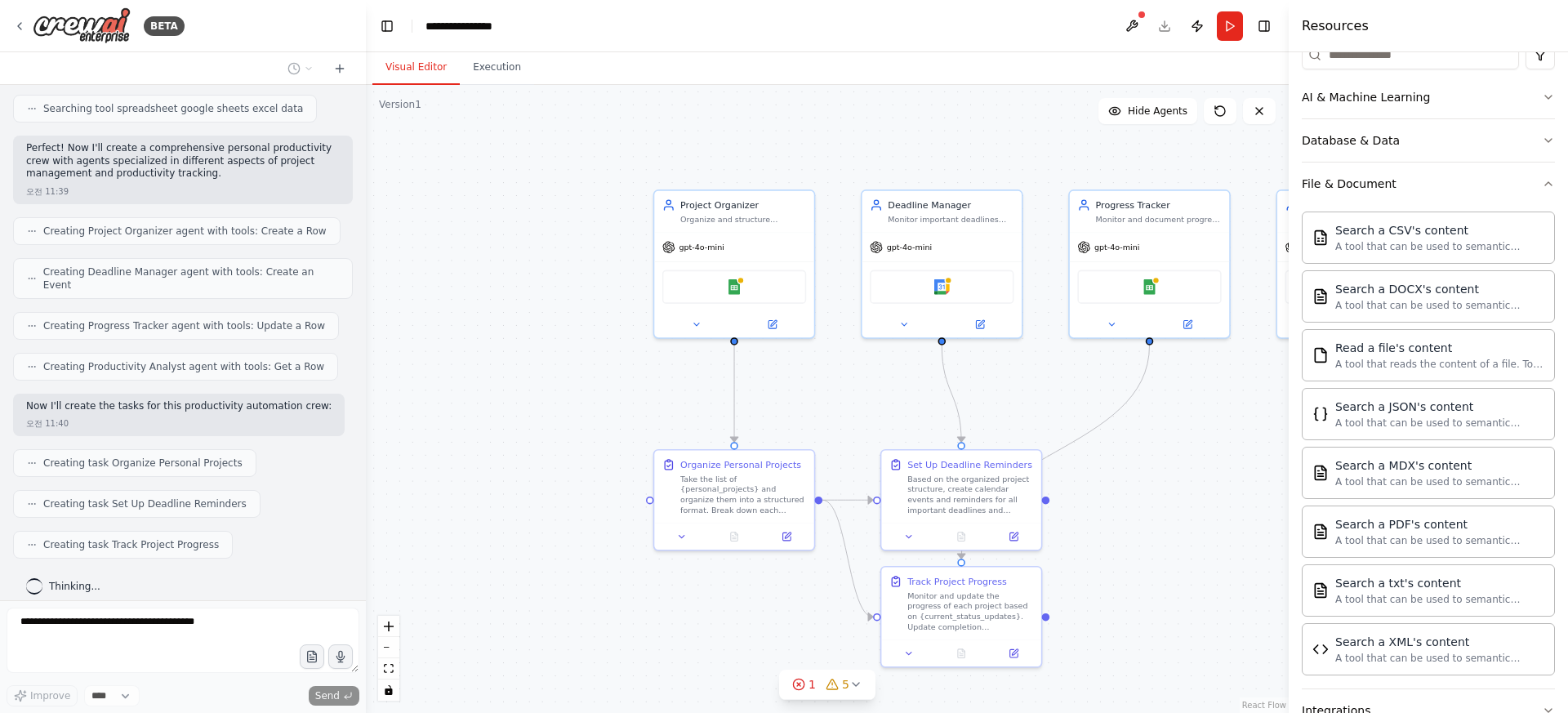
scroll to position [466, 0]
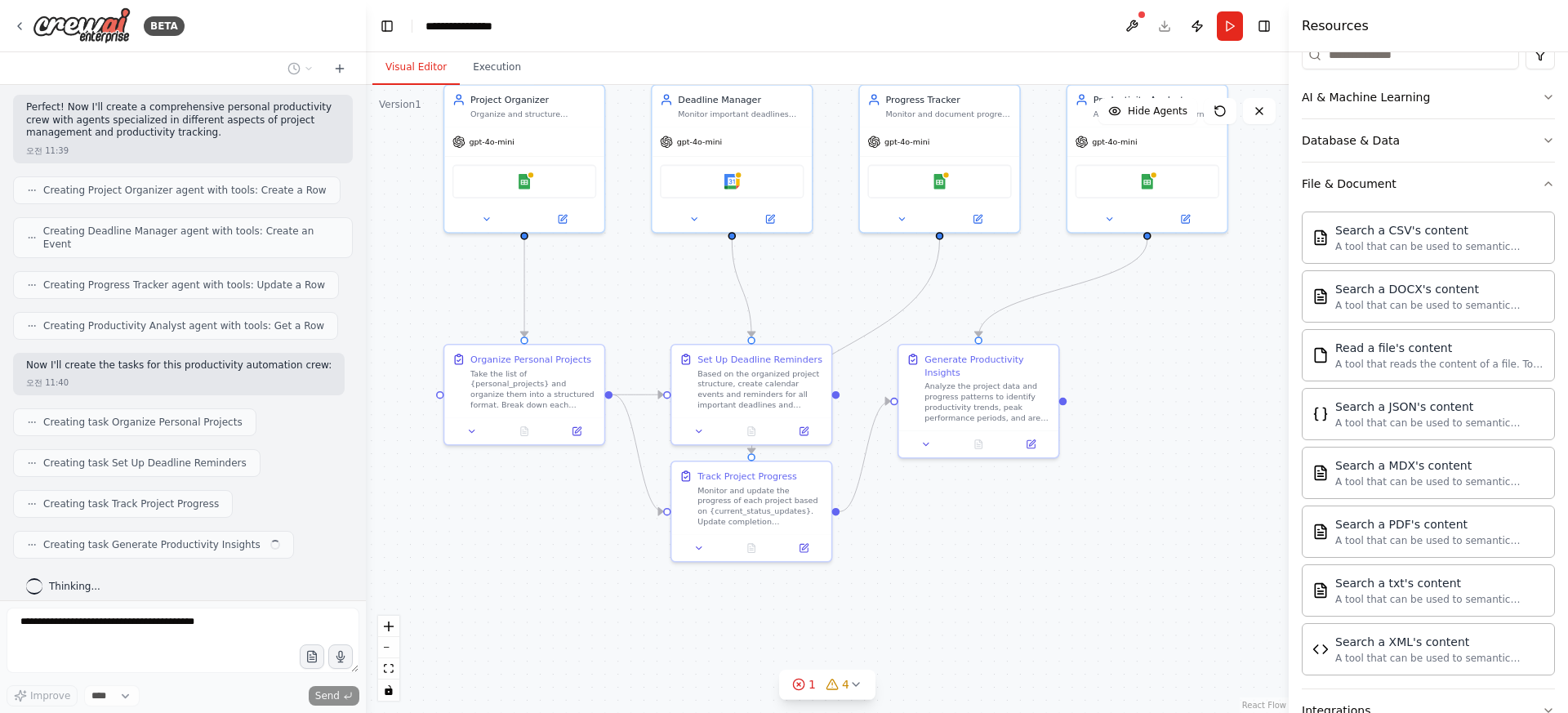
drag, startPoint x: 1121, startPoint y: 578, endPoint x: 893, endPoint y: 473, distance: 251.0
click at [893, 473] on div ".deletable-edge-delete-btn { width: 20px; height: 20px; border: 0px solid #ffff…" at bounding box center [827, 399] width 923 height 628
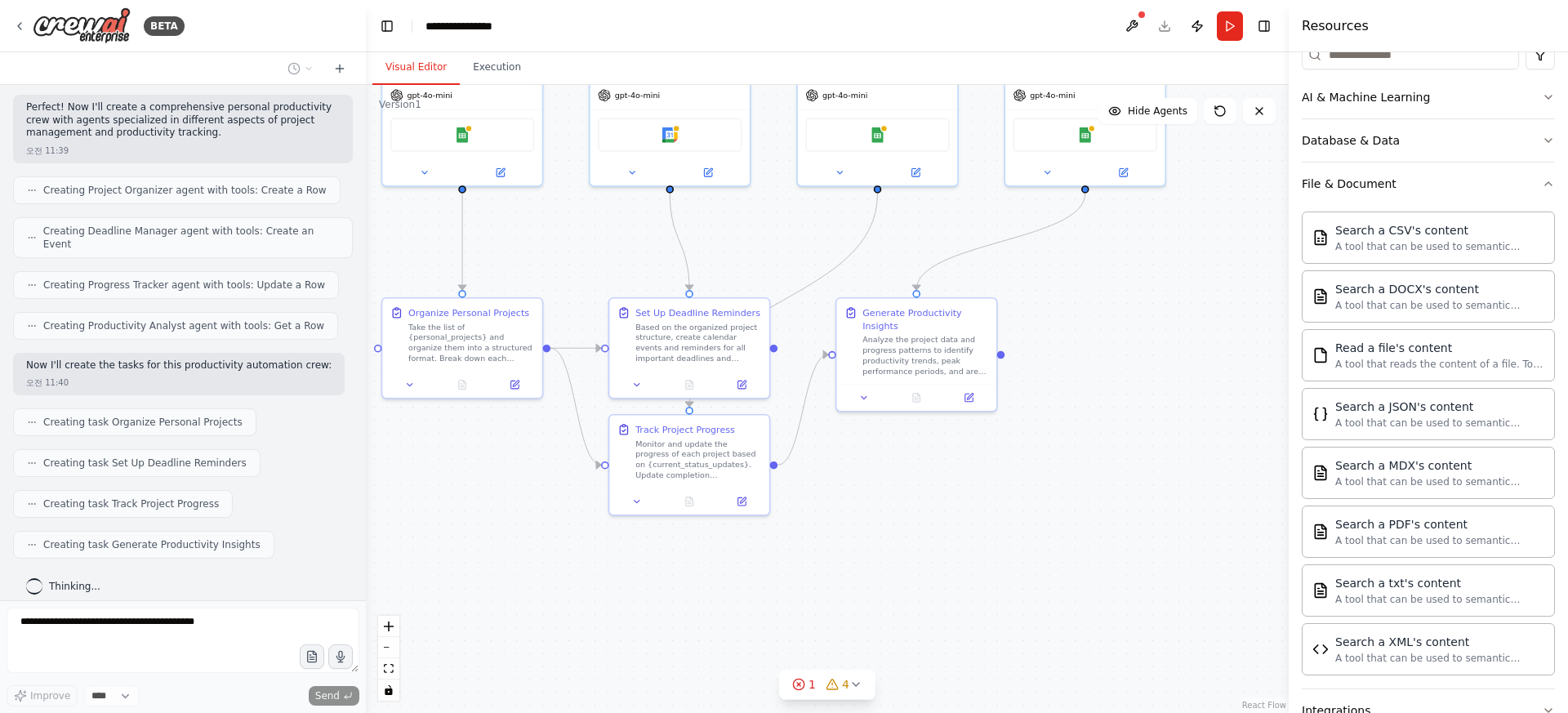
drag, startPoint x: 947, startPoint y: 563, endPoint x: 901, endPoint y: 514, distance: 67.2
click at [901, 515] on div ".deletable-edge-delete-btn { width: 20px; height: 20px; border: 0px solid #ffff…" at bounding box center [827, 399] width 923 height 628
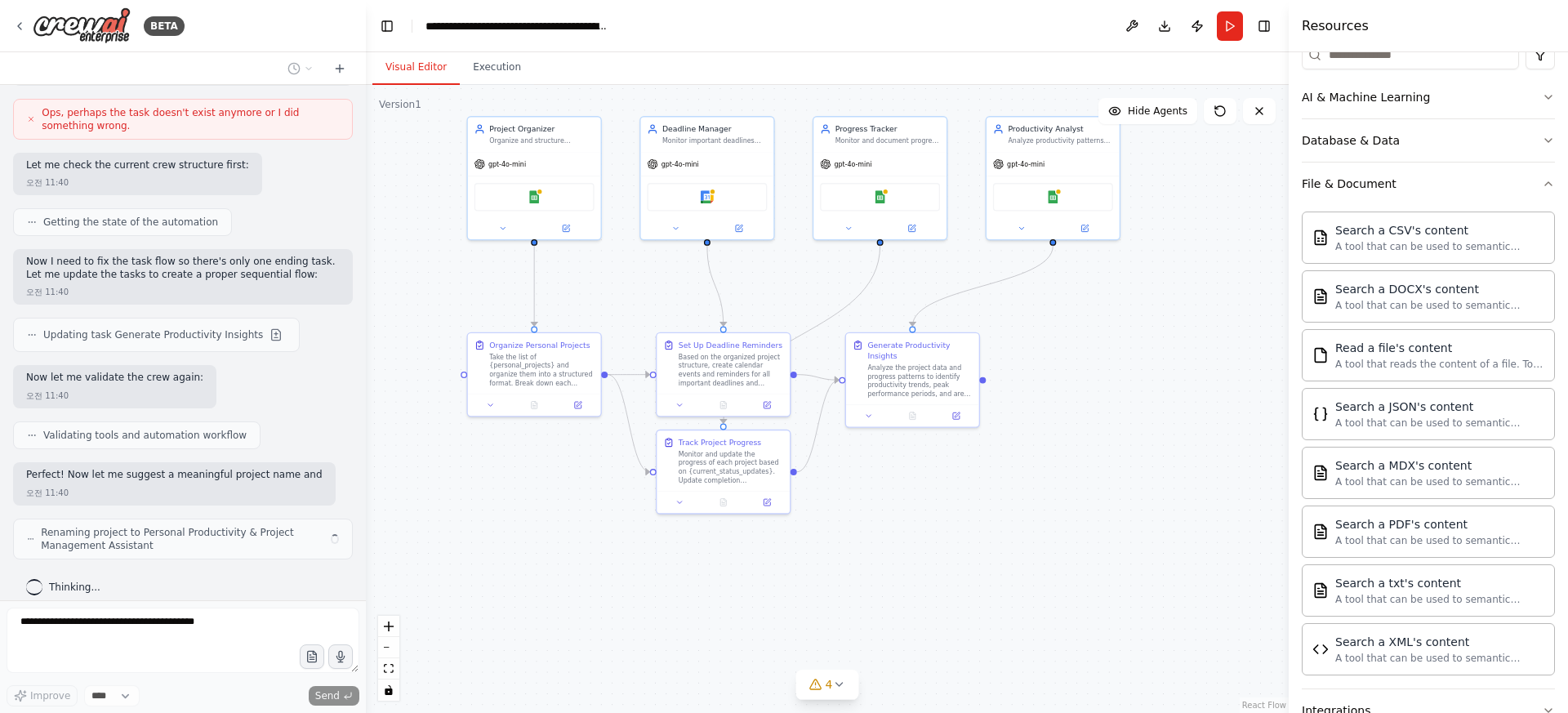
scroll to position [1130, 0]
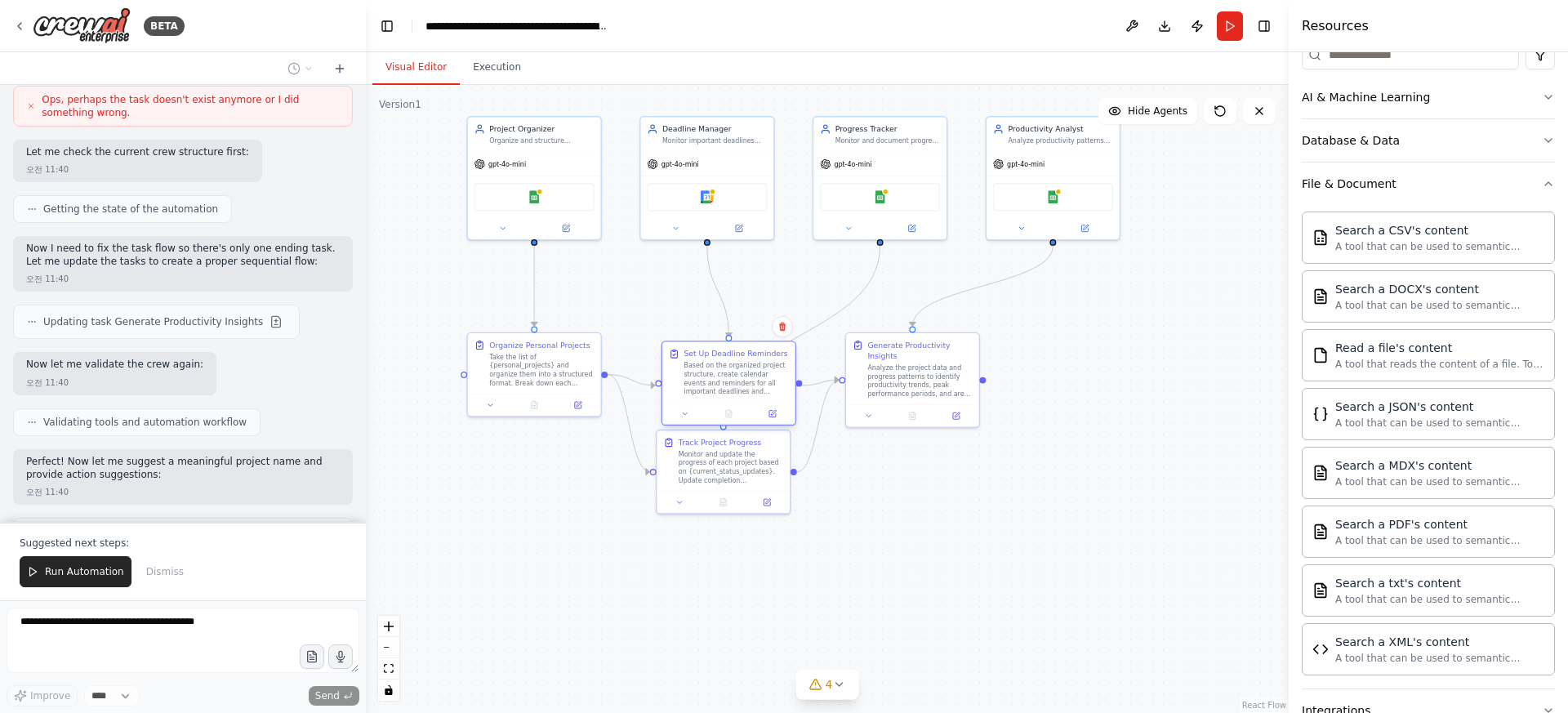
click at [748, 356] on div "Set Up Deadline Reminders Based on the organized project structure, create cale…" at bounding box center [735, 371] width 104 height 47
click at [741, 454] on div "Monitor and update the progress of each project based on {current_status_update…" at bounding box center [730, 464] width 104 height 34
drag, startPoint x: 741, startPoint y: 460, endPoint x: 746, endPoint y: 483, distance: 23.5
click at [746, 483] on div "Monitor and update the progress of each project based on {current_status_update…" at bounding box center [735, 486] width 104 height 34
drag, startPoint x: 910, startPoint y: 381, endPoint x: 911, endPoint y: 392, distance: 11.0
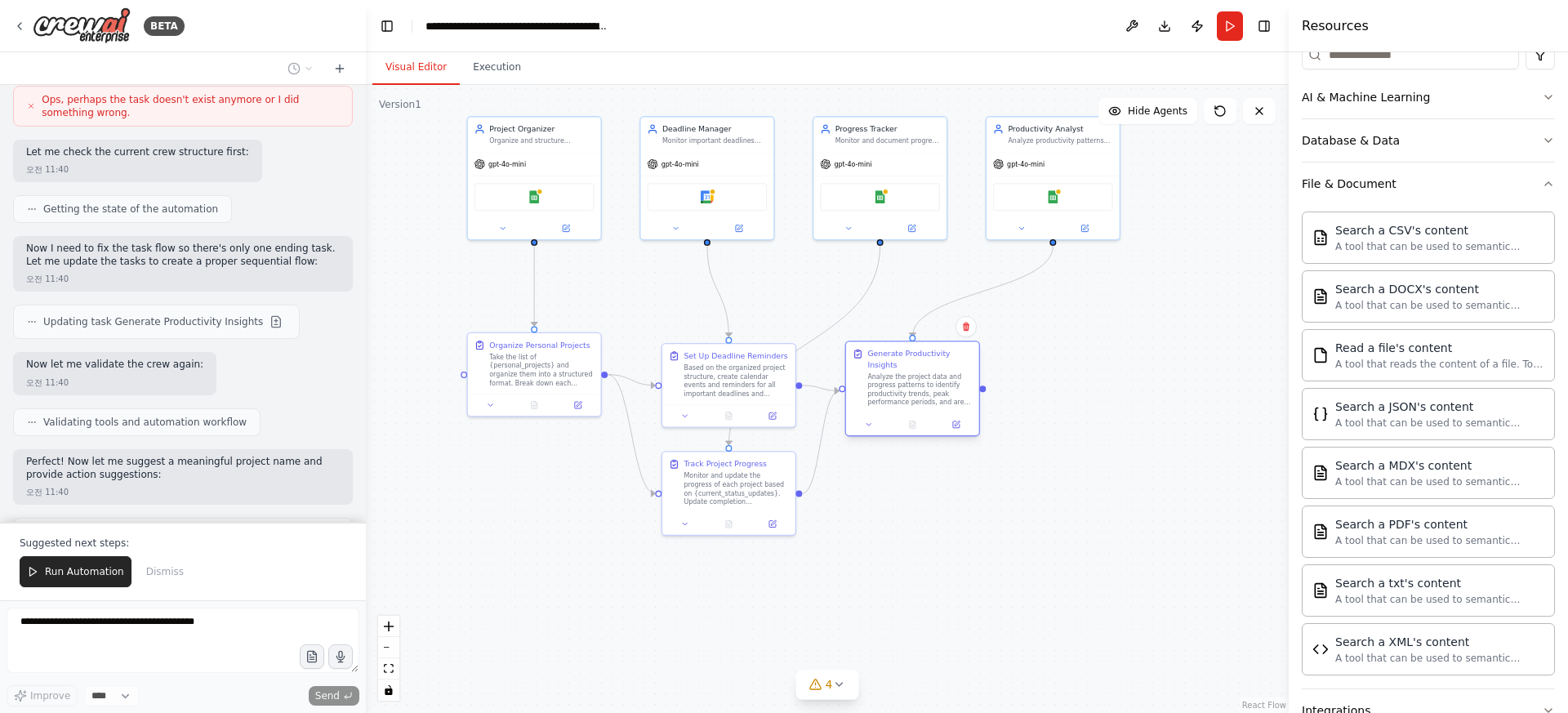
click at [911, 392] on div "Analyze the project data and progress patterns to identify productivity trends,…" at bounding box center [919, 389] width 104 height 34
drag, startPoint x: 560, startPoint y: 359, endPoint x: 559, endPoint y: 372, distance: 13.0
click at [559, 372] on div "Take the list of {personal_projects} and organize them into a structured format…" at bounding box center [541, 378] width 104 height 34
click at [958, 563] on div ".deletable-edge-delete-btn { width: 20px; height: 20px; border: 0px solid #ffff…" at bounding box center [827, 399] width 923 height 628
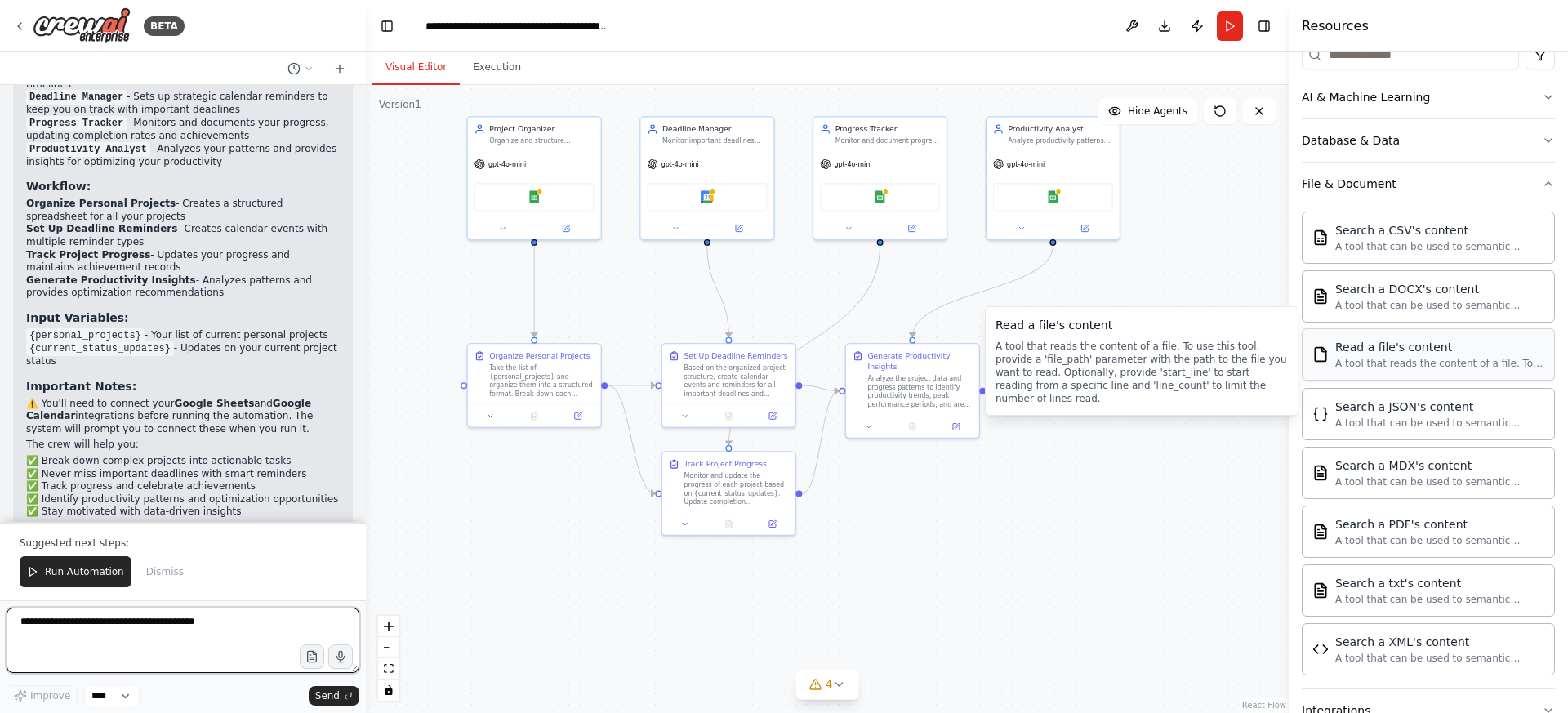
scroll to position [1766, 0]
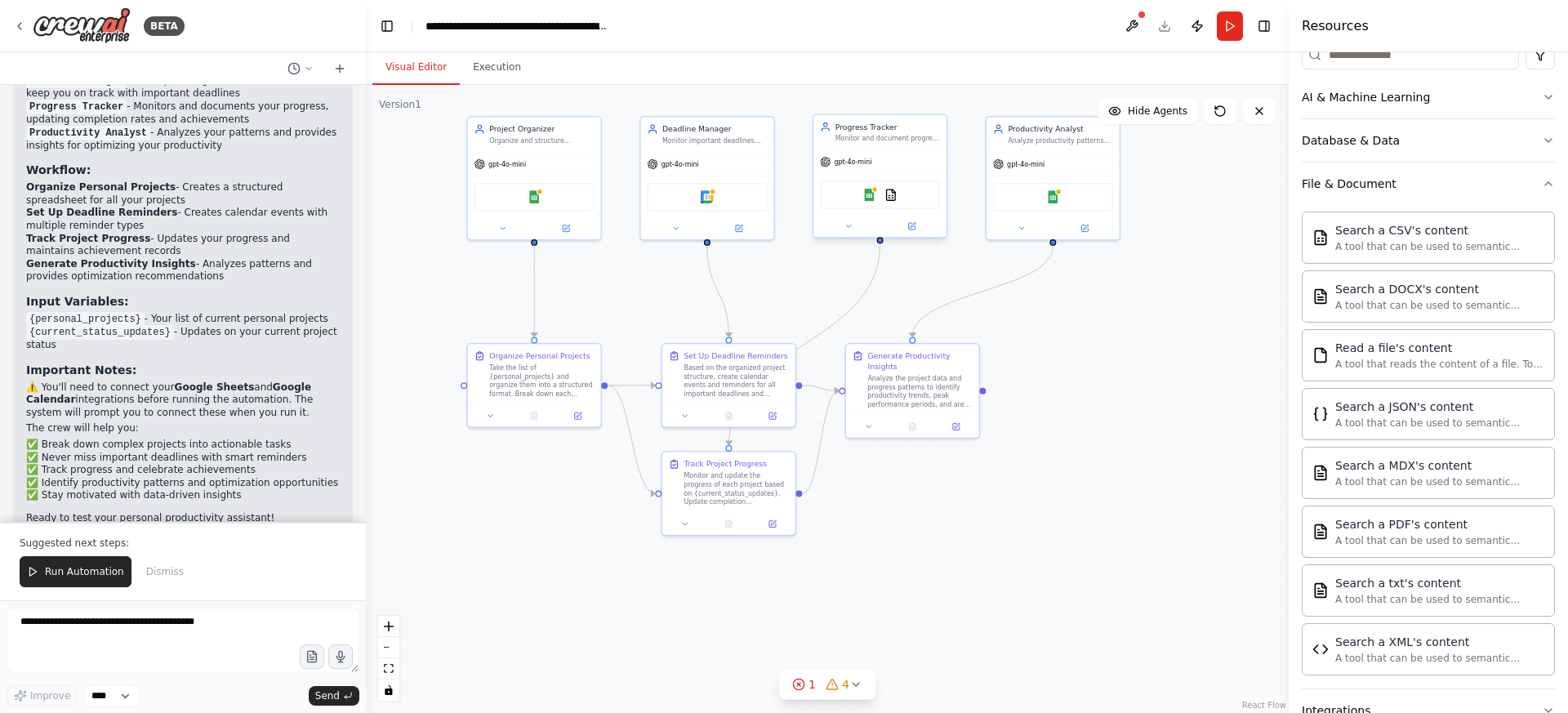
click at [879, 201] on div "Google Sheets CSVSearchTool" at bounding box center [880, 194] width 120 height 28
click at [888, 199] on img at bounding box center [891, 195] width 13 height 13
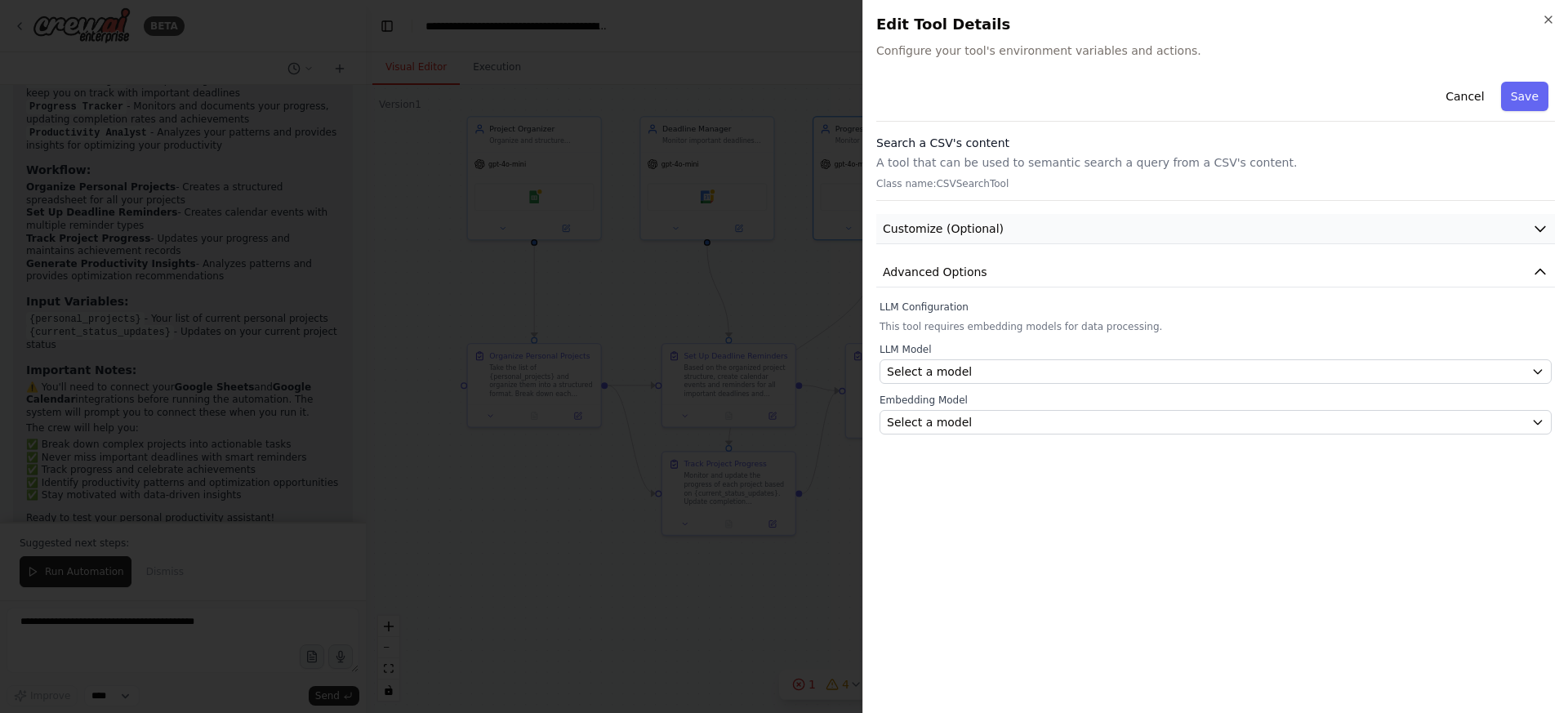
click at [1280, 227] on button "Customize (Optional)" at bounding box center [1215, 229] width 678 height 30
click at [1140, 316] on button "Advanced Options" at bounding box center [1215, 318] width 678 height 30
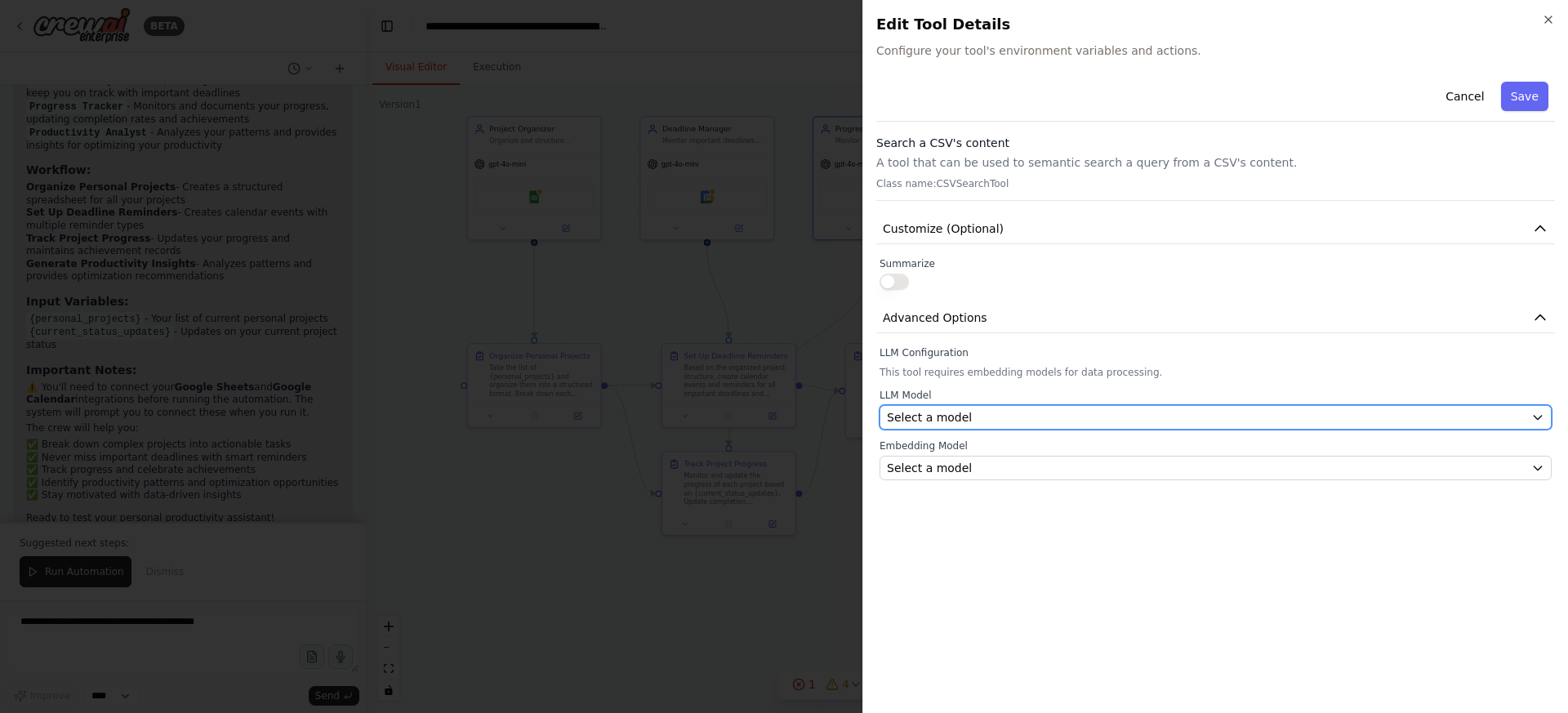
click at [1061, 412] on div "Select a model" at bounding box center [1206, 417] width 638 height 17
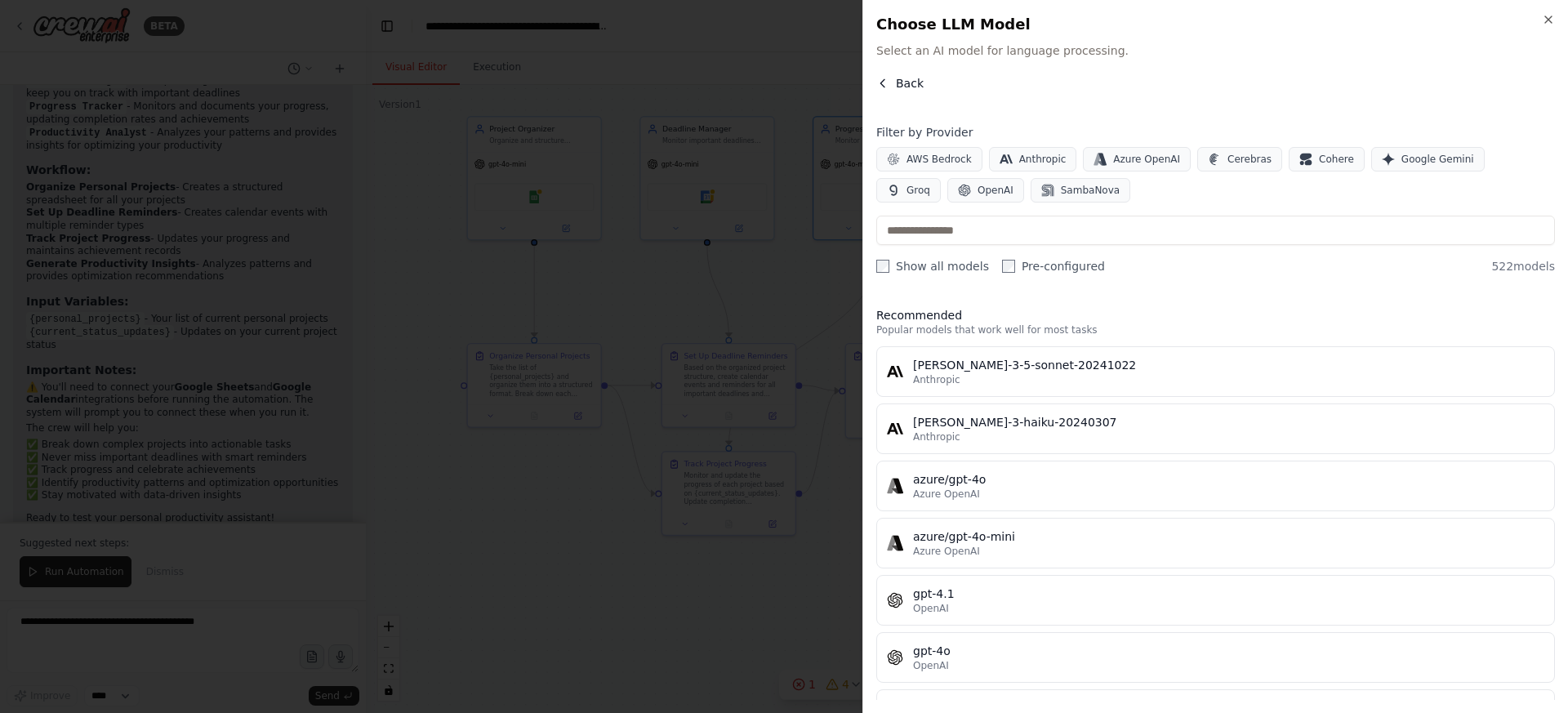
click at [885, 80] on icon "button" at bounding box center [882, 83] width 13 height 13
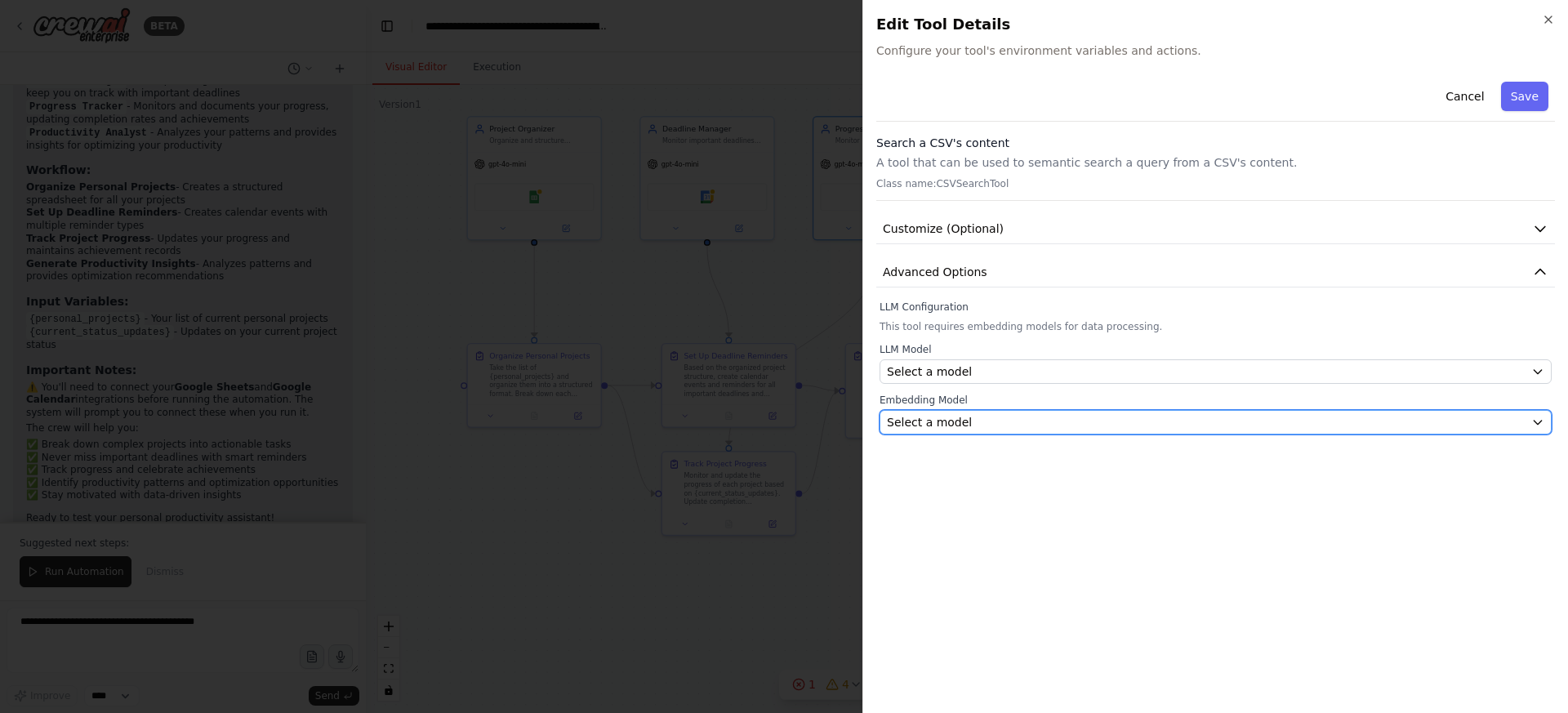
click at [908, 415] on span "Select a model" at bounding box center [930, 422] width 85 height 17
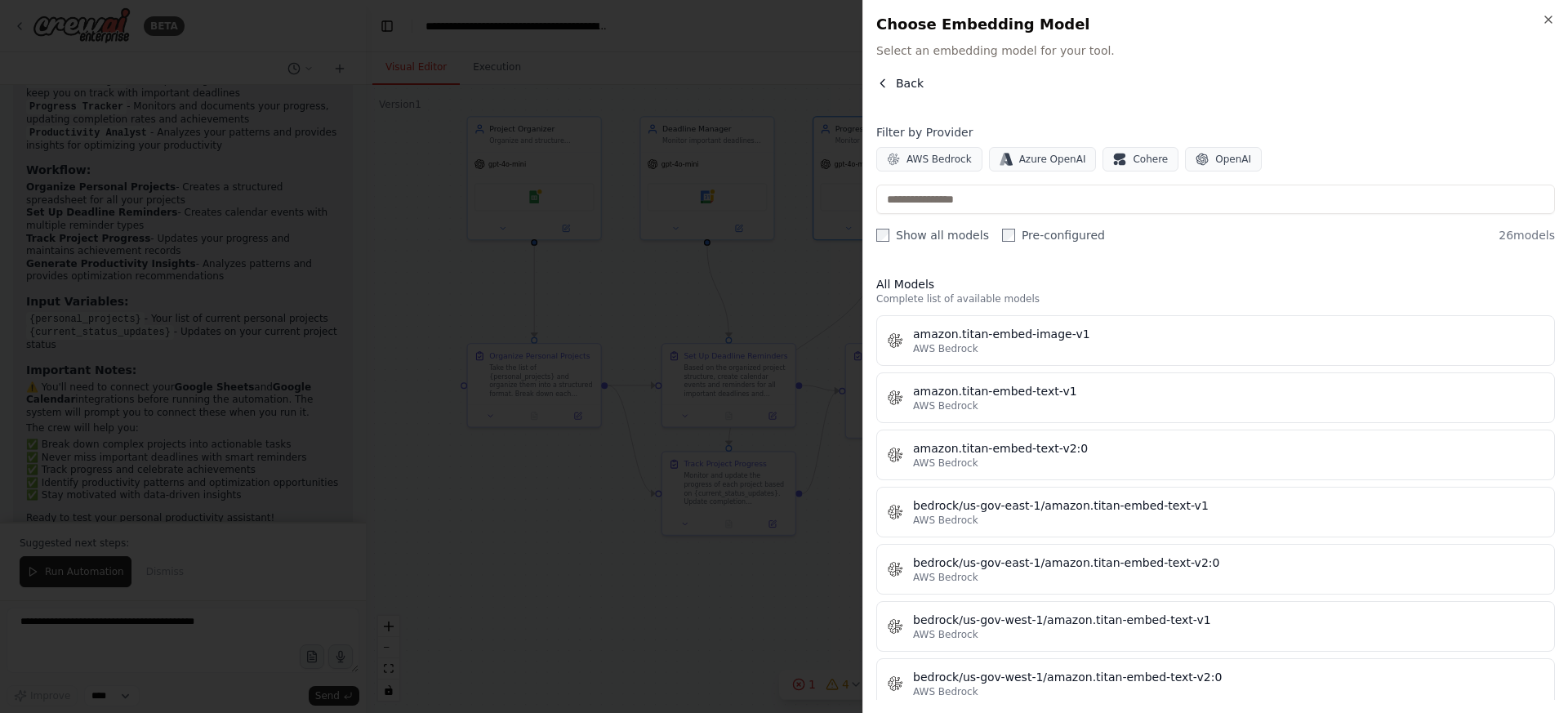
click at [889, 88] on icon "button" at bounding box center [882, 83] width 13 height 13
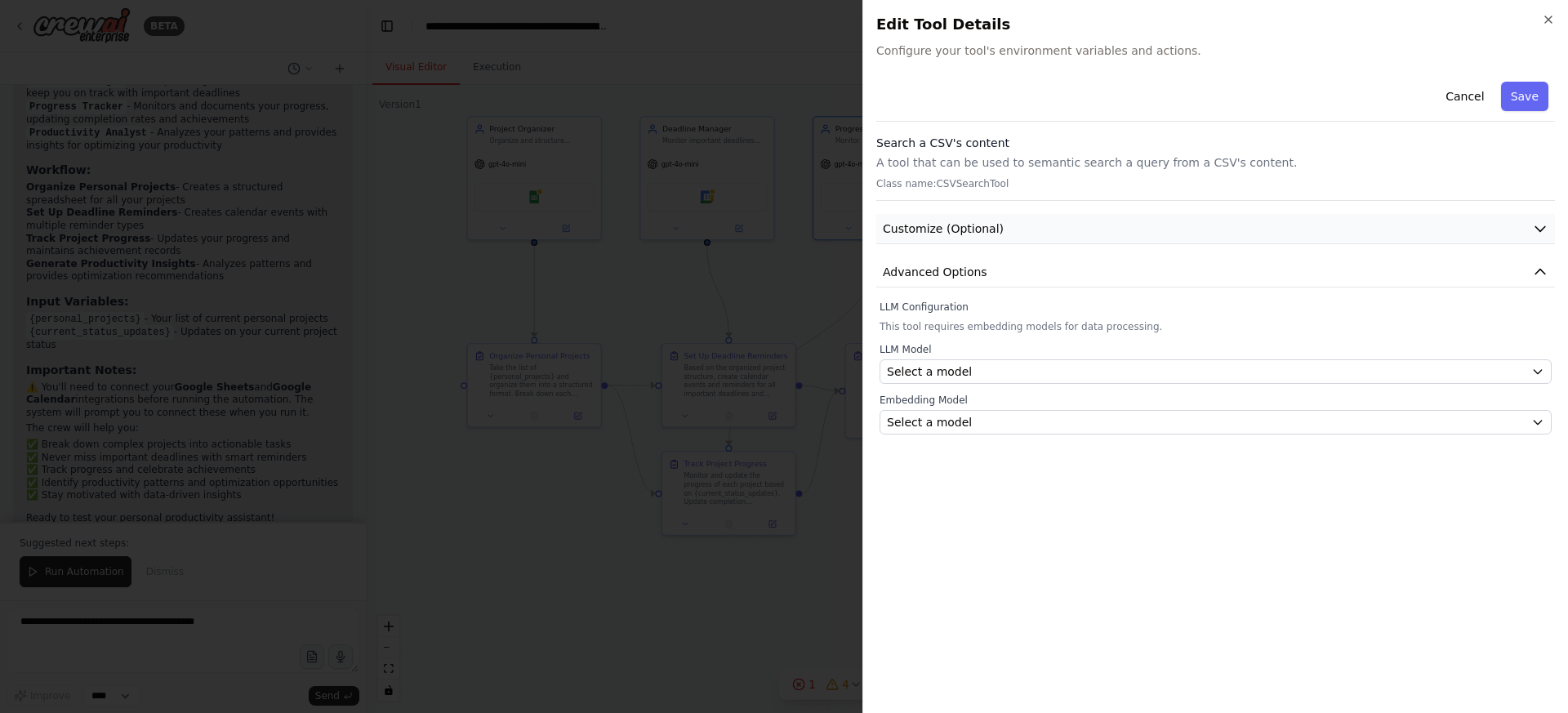
click at [966, 227] on span "Customize (Optional)" at bounding box center [942, 229] width 121 height 17
click at [1460, 94] on button "Cancel" at bounding box center [1465, 96] width 58 height 30
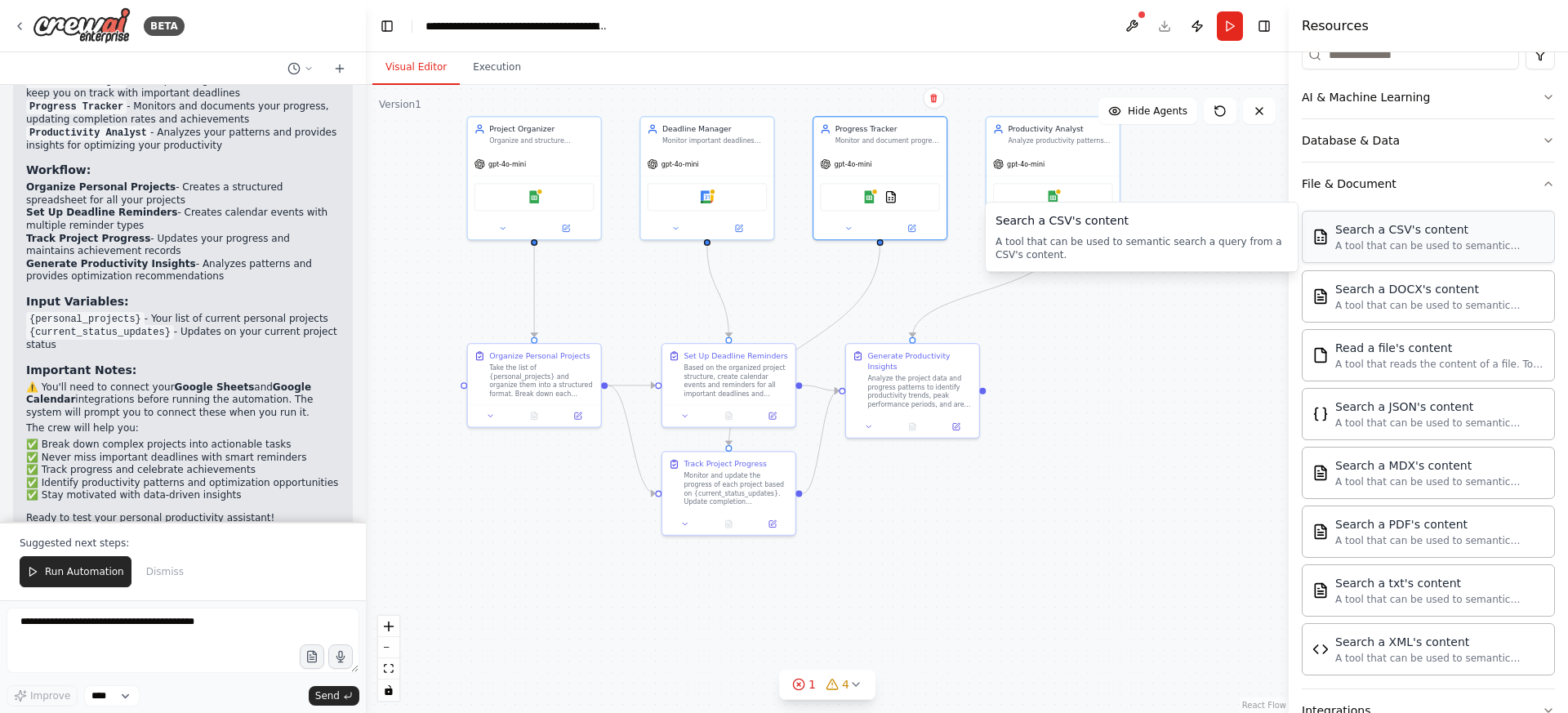
click at [1395, 249] on div "A tool that can be used to semantic search a query from a CSV's content." at bounding box center [1440, 246] width 209 height 13
click at [1053, 199] on img at bounding box center [1052, 195] width 13 height 13
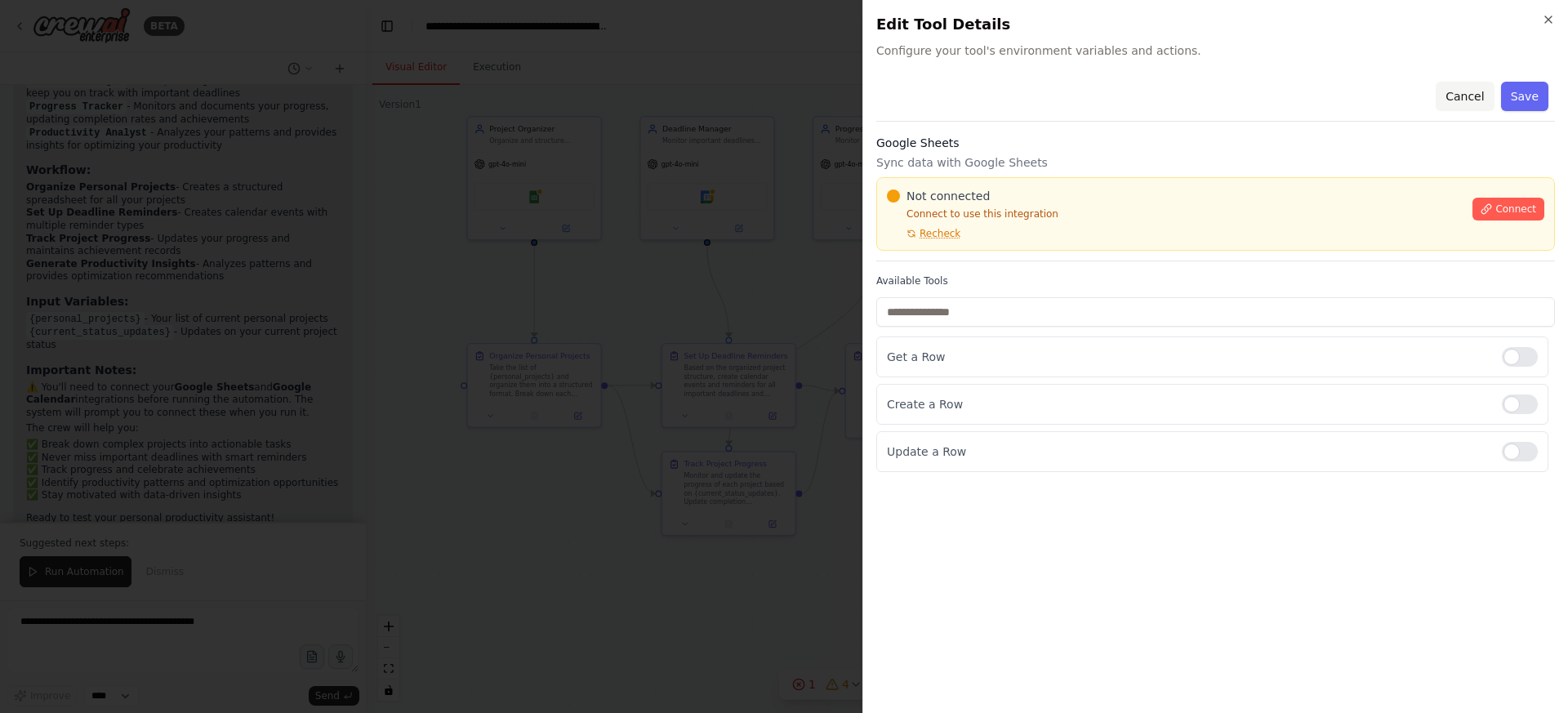
click at [1464, 94] on button "Cancel" at bounding box center [1465, 96] width 58 height 30
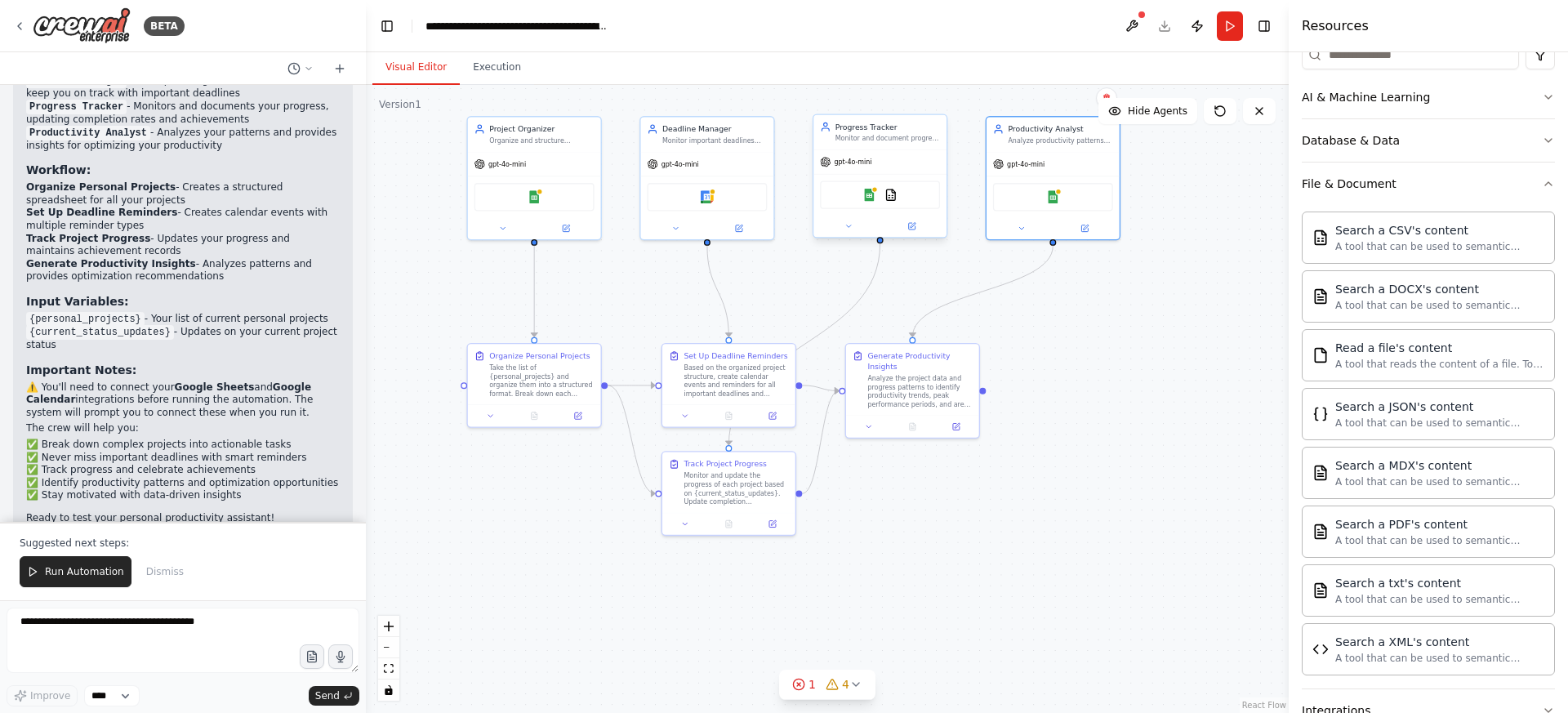
click at [891, 201] on div "Google Sheets CSVSearchTool" at bounding box center [880, 194] width 120 height 28
click at [892, 190] on img at bounding box center [891, 195] width 13 height 13
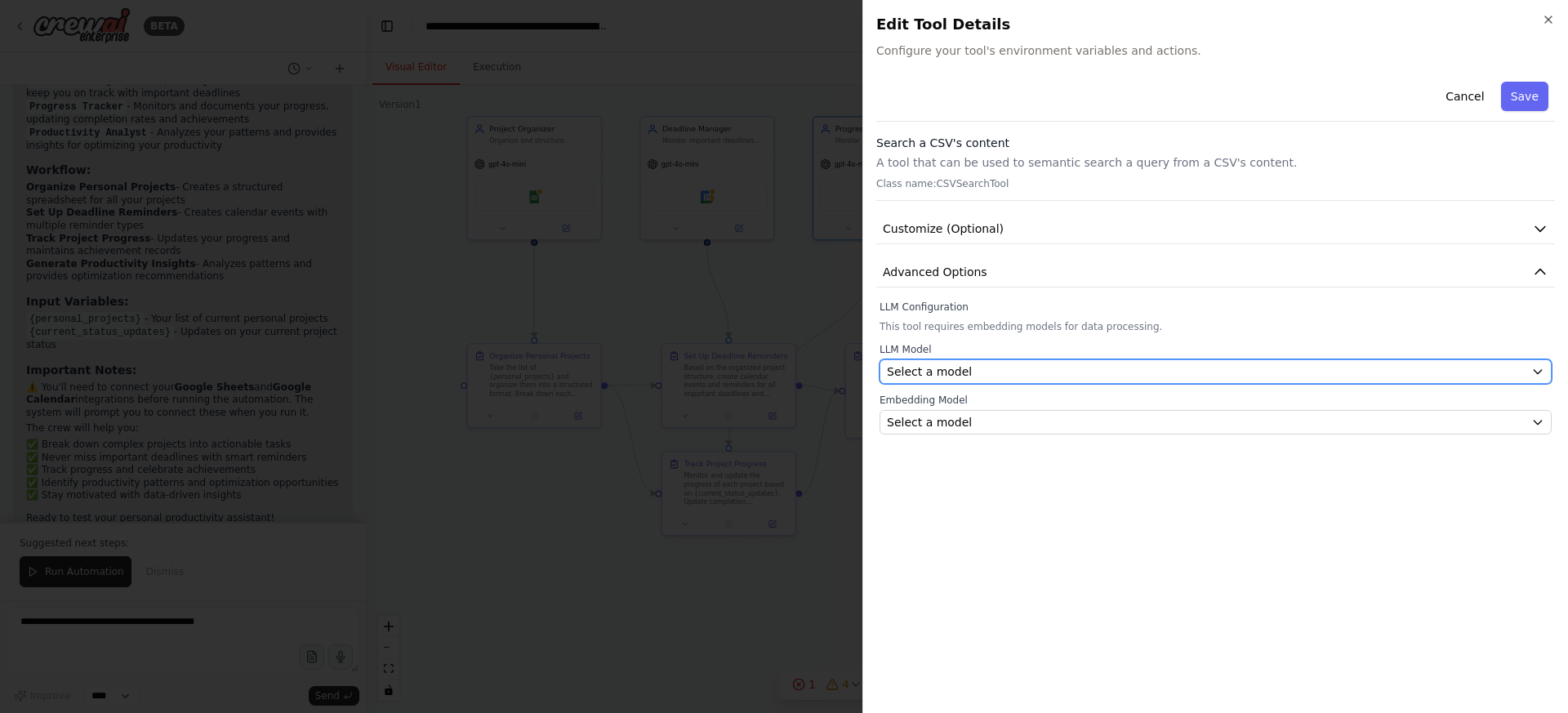
click at [917, 369] on span "Select a model" at bounding box center [930, 371] width 85 height 17
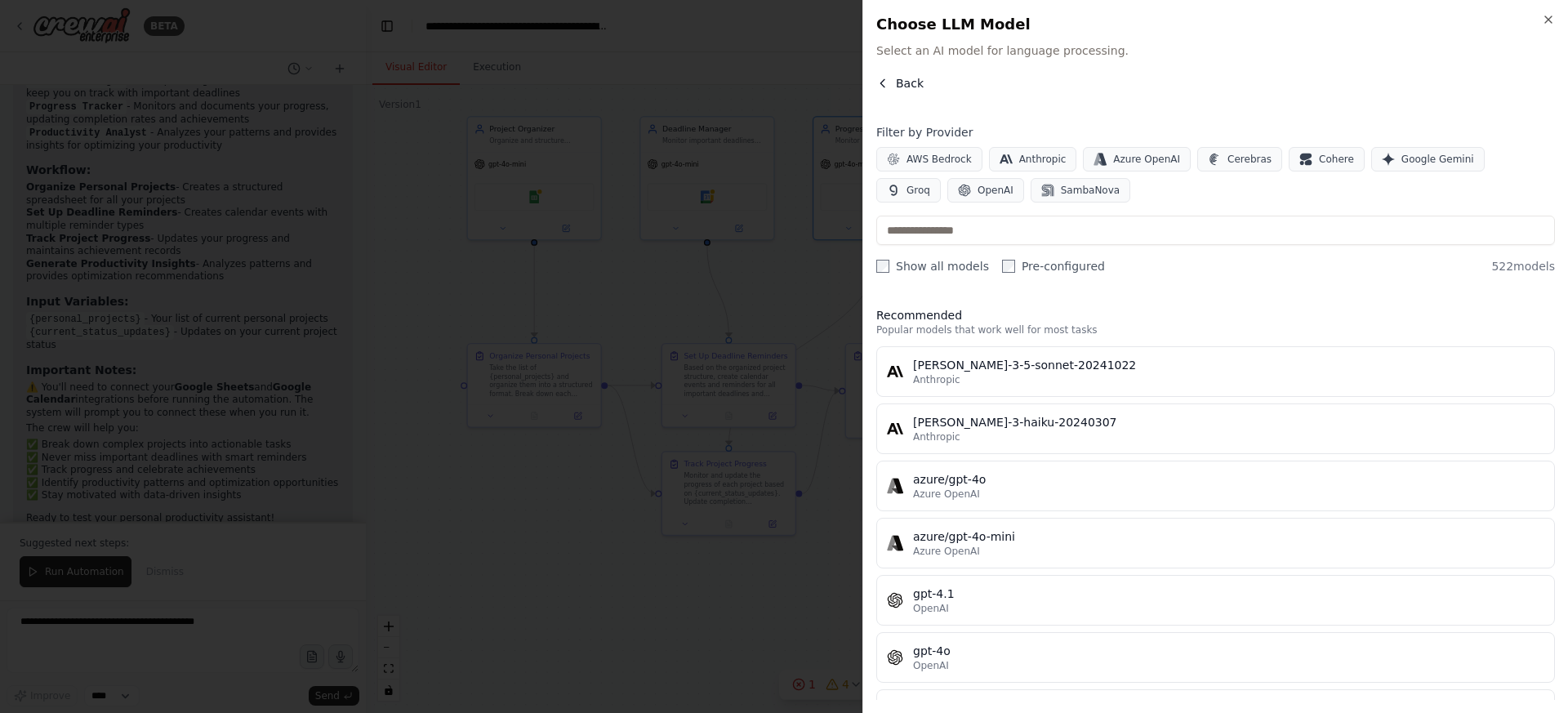
click at [894, 76] on button "Back" at bounding box center [899, 83] width 47 height 17
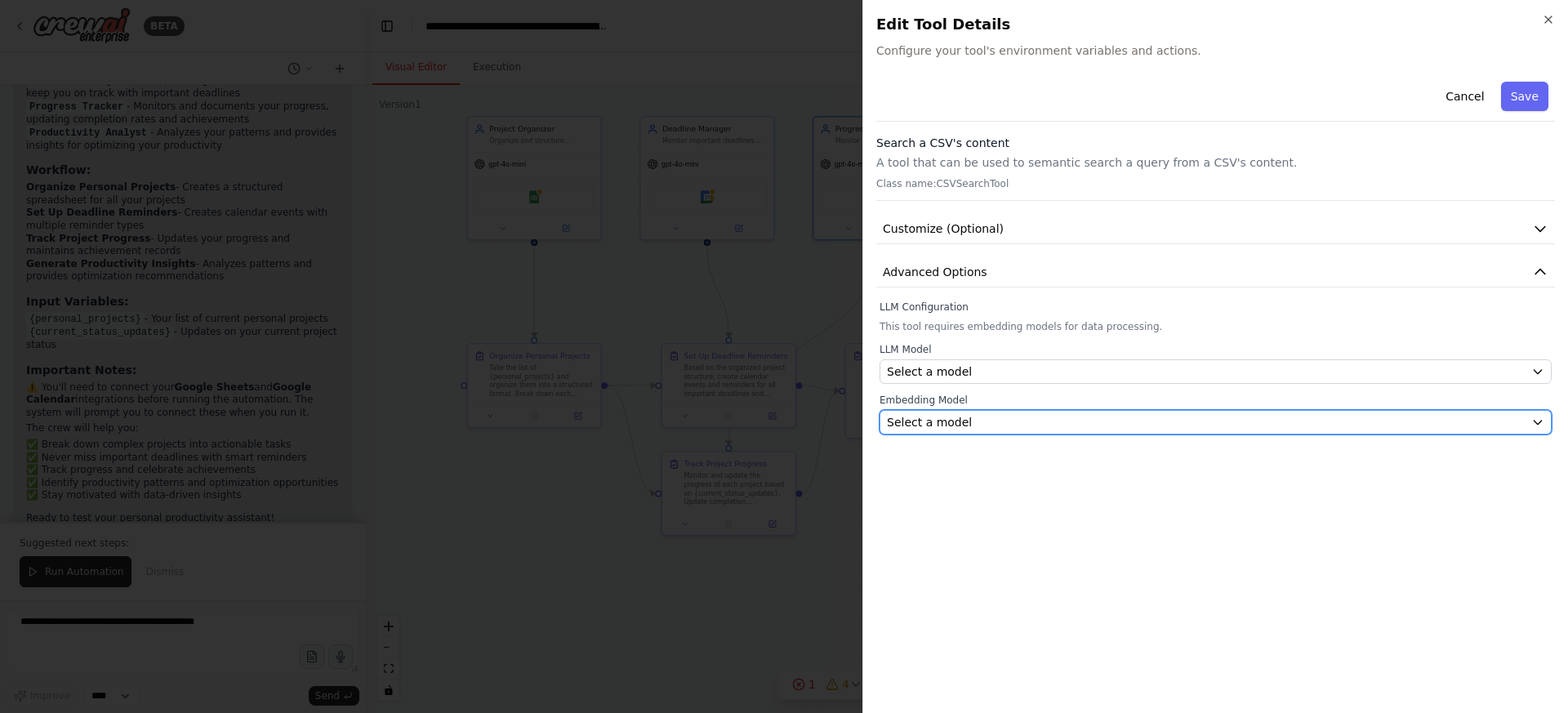
click at [952, 424] on span "Select a model" at bounding box center [930, 422] width 85 height 17
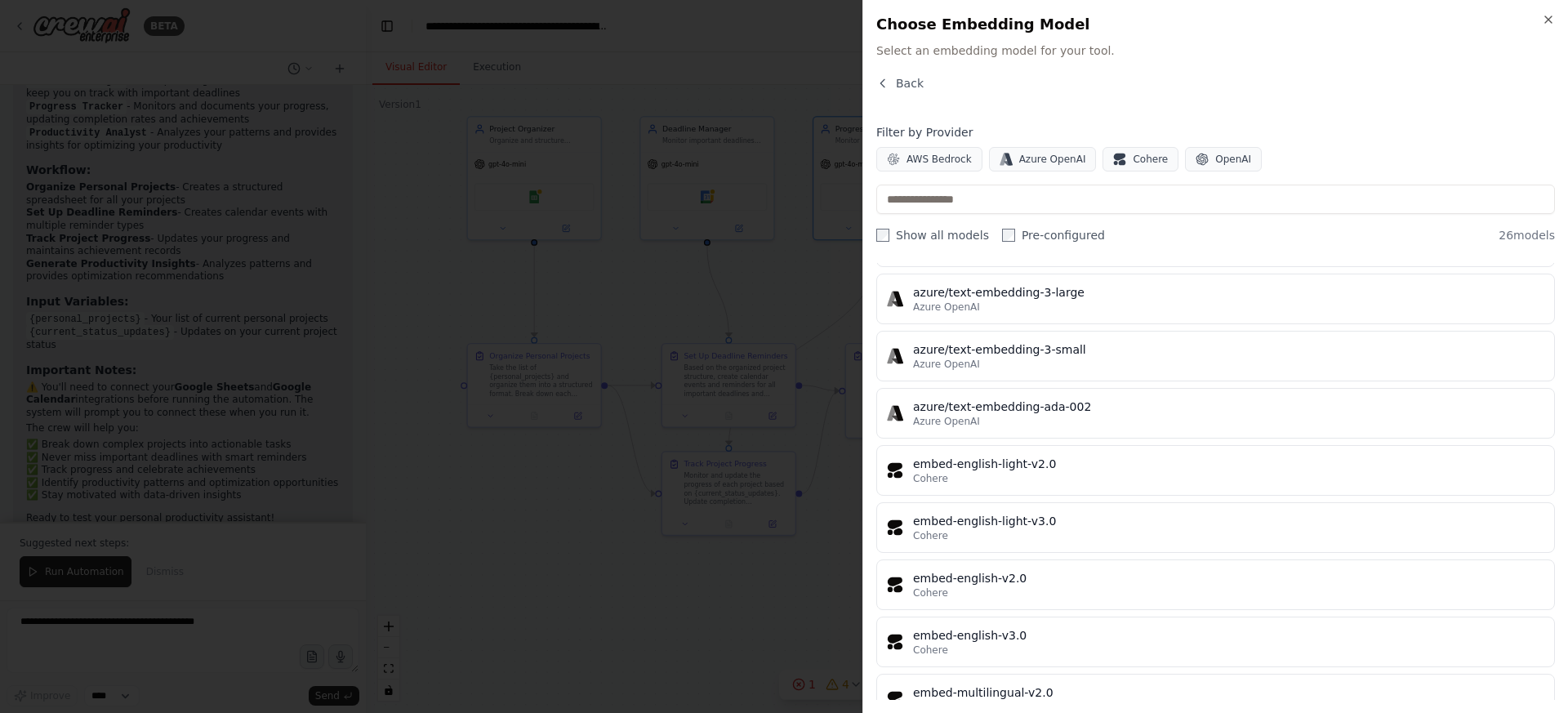
scroll to position [1107, 0]
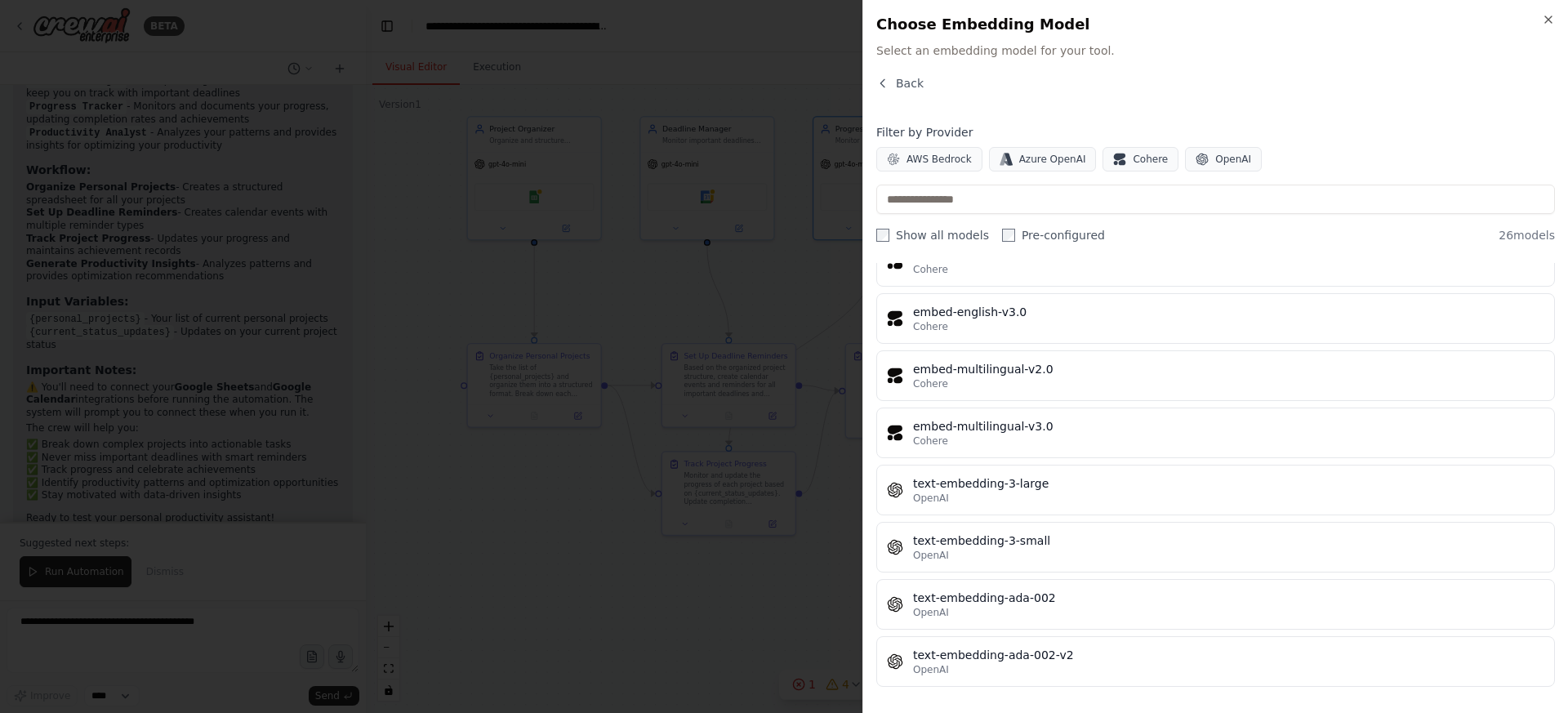
click at [805, 613] on div at bounding box center [784, 356] width 1568 height 713
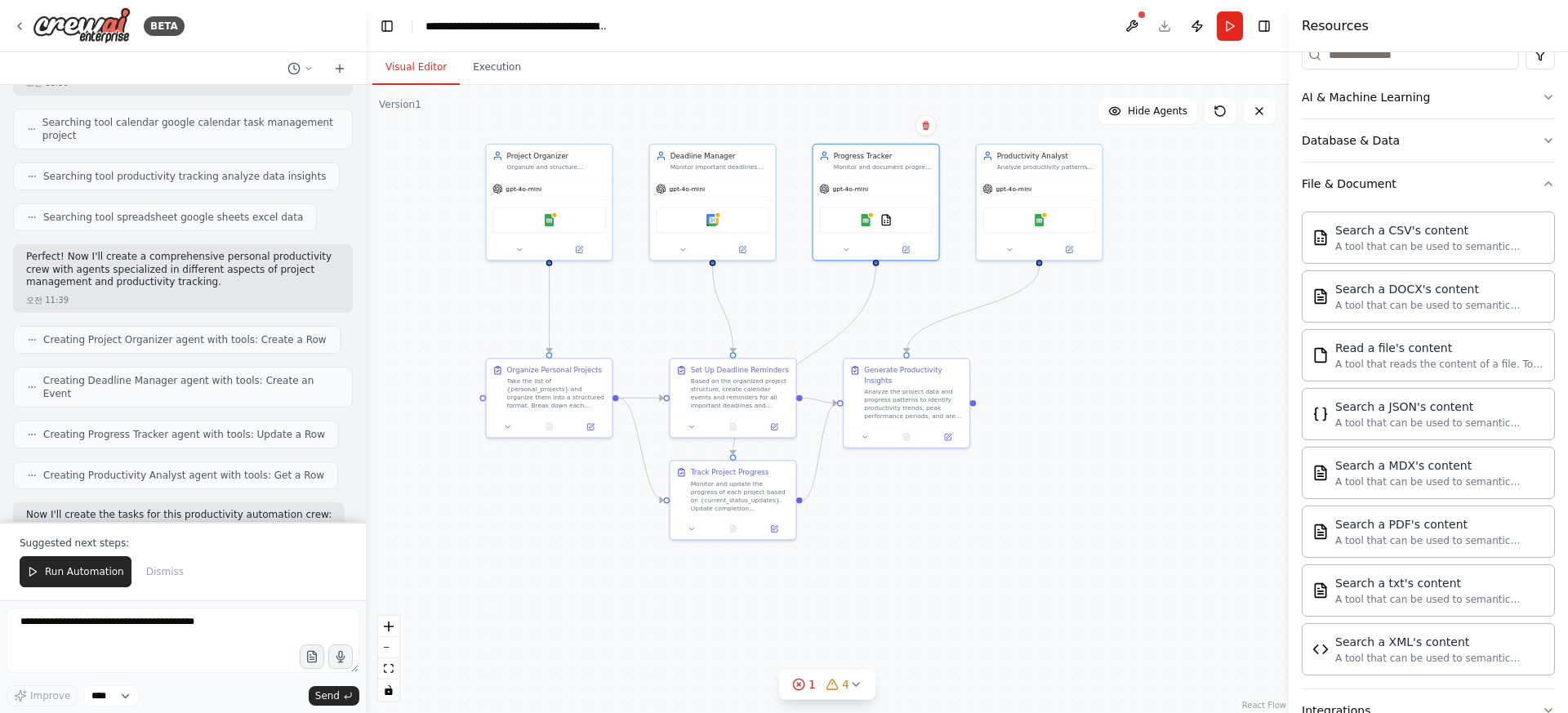
scroll to position [0, 0]
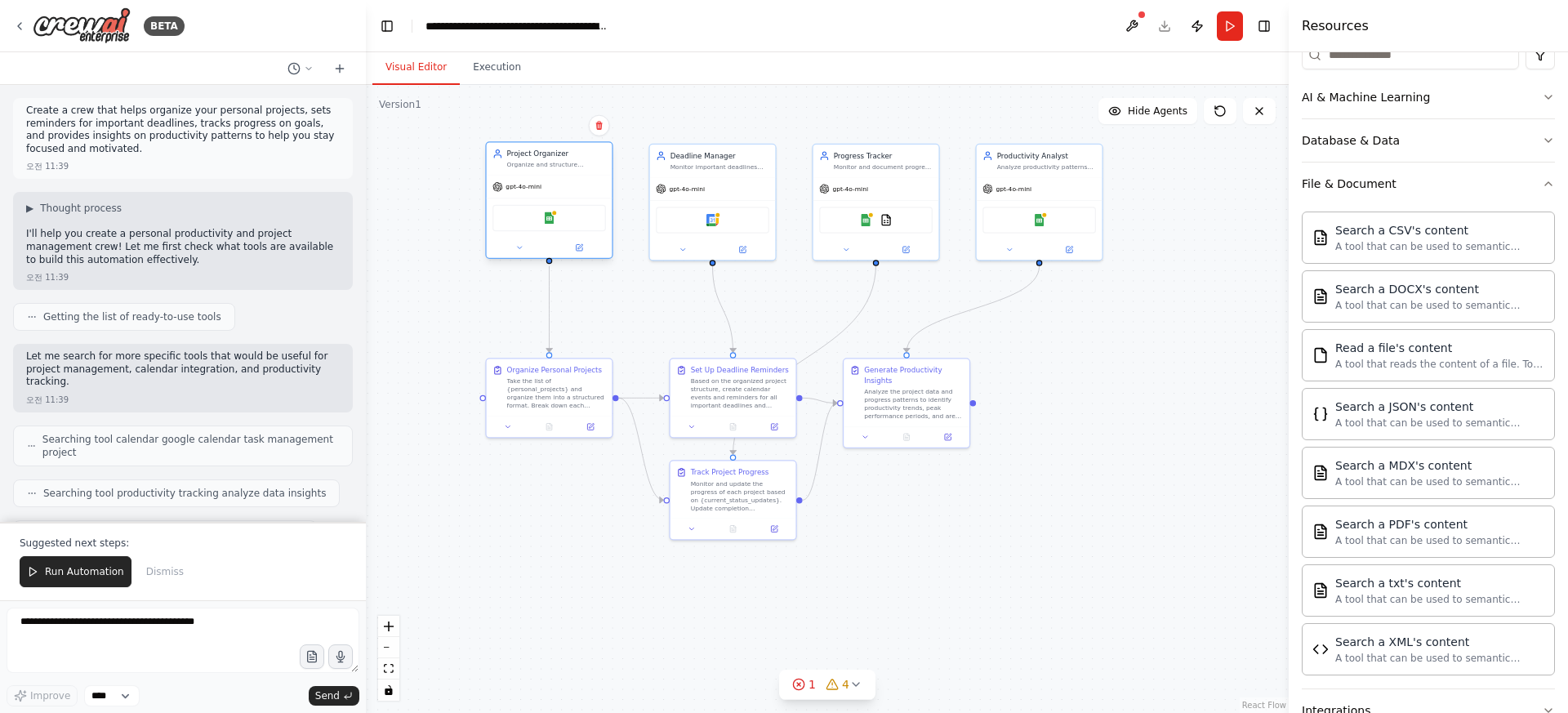
click at [577, 192] on div "gpt-4o-mini" at bounding box center [550, 187] width 126 height 23
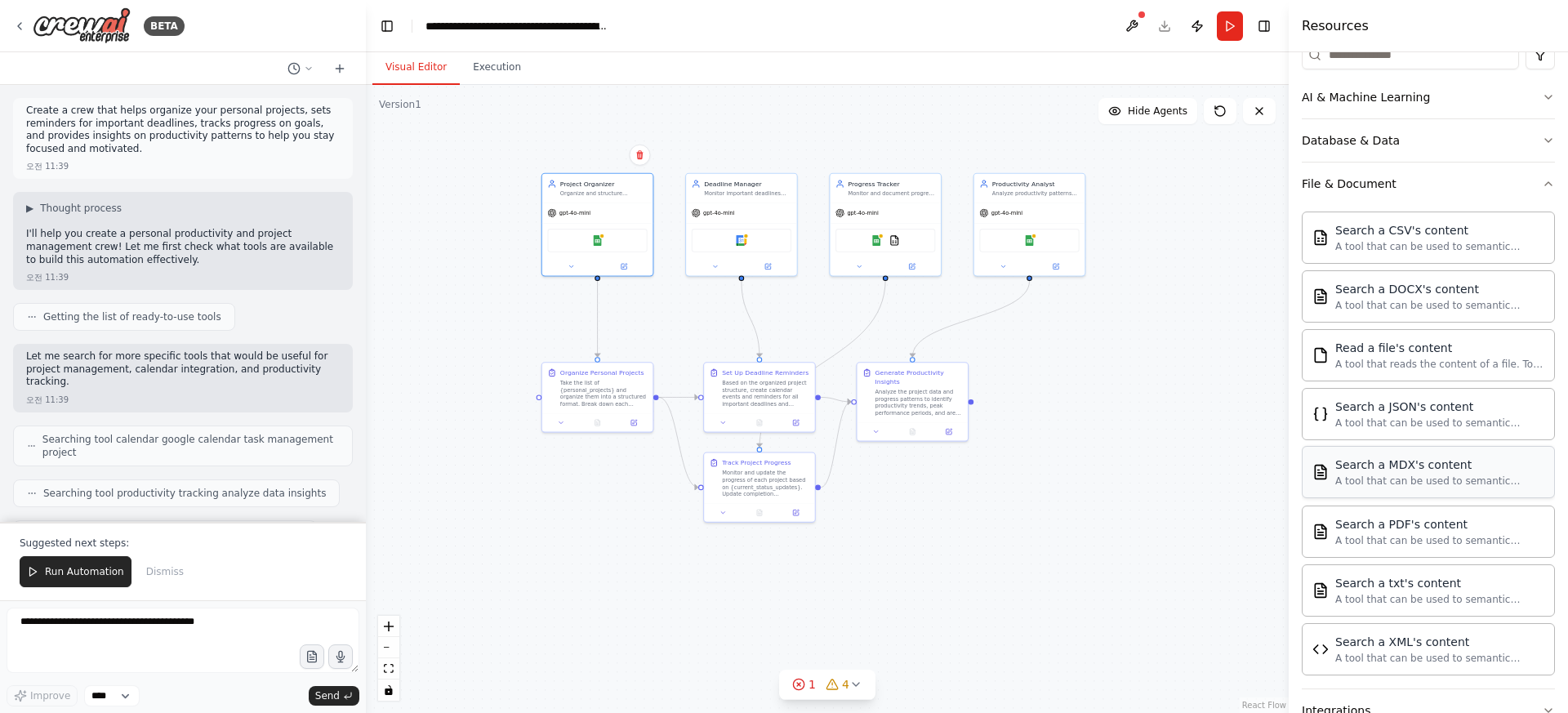
scroll to position [397, 0]
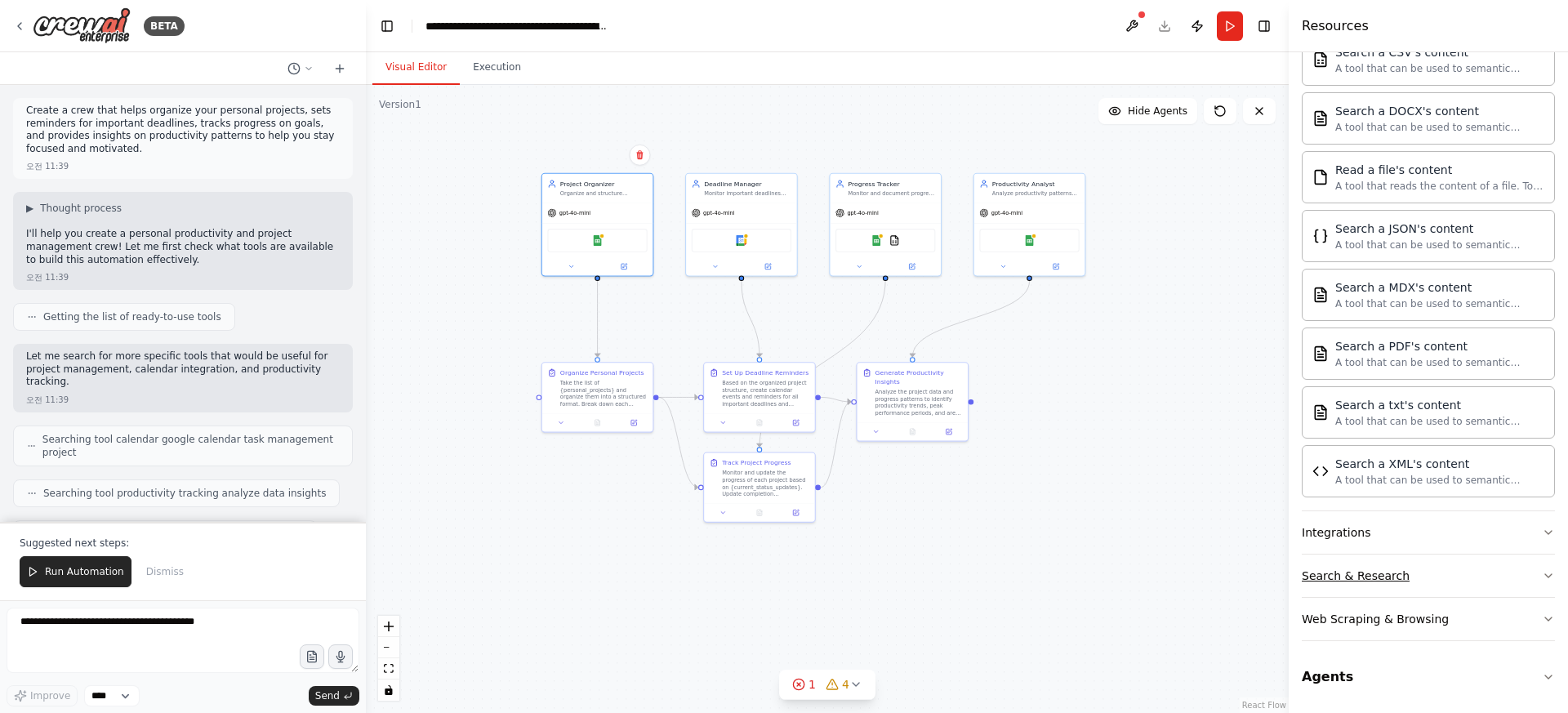
click at [1338, 559] on button "Search & Research" at bounding box center [1428, 575] width 253 height 42
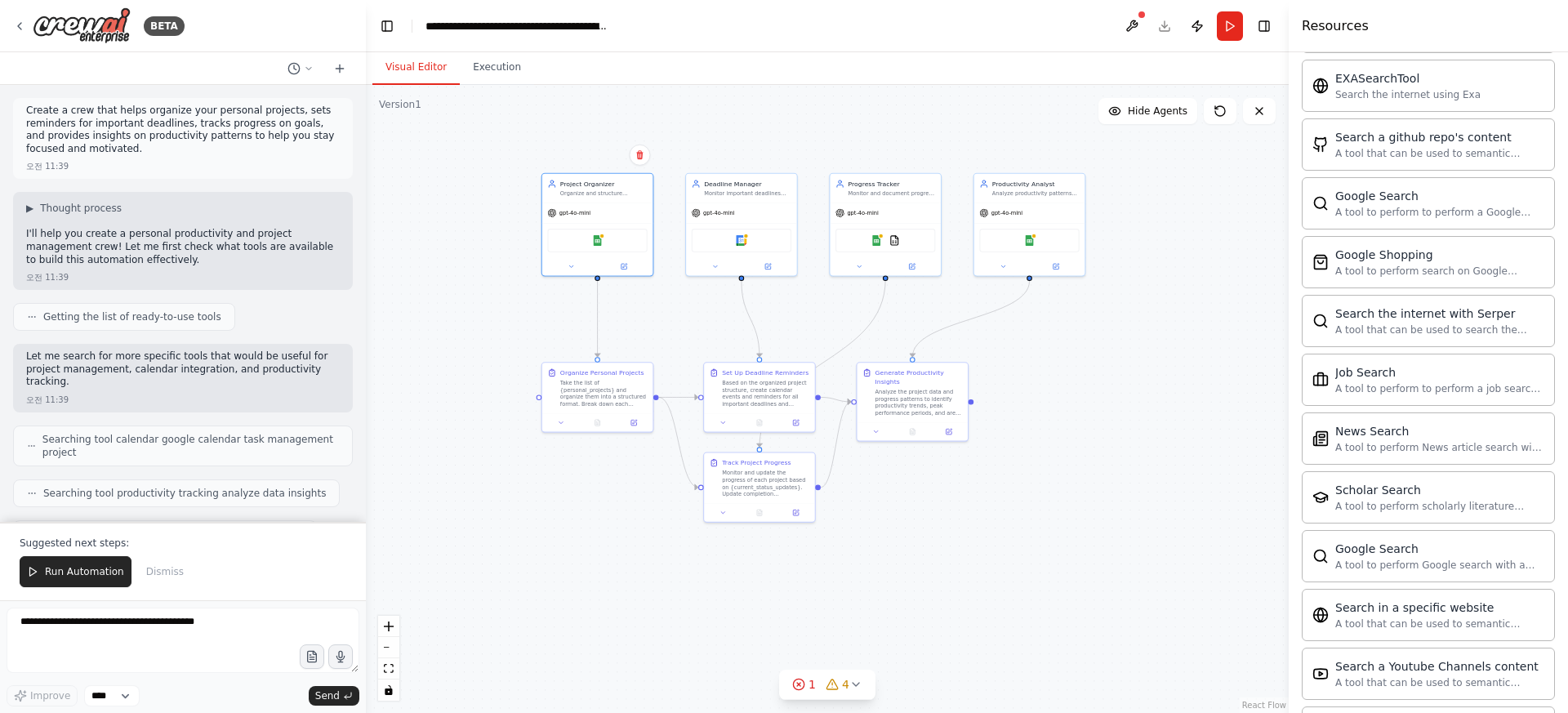
scroll to position [1069, 0]
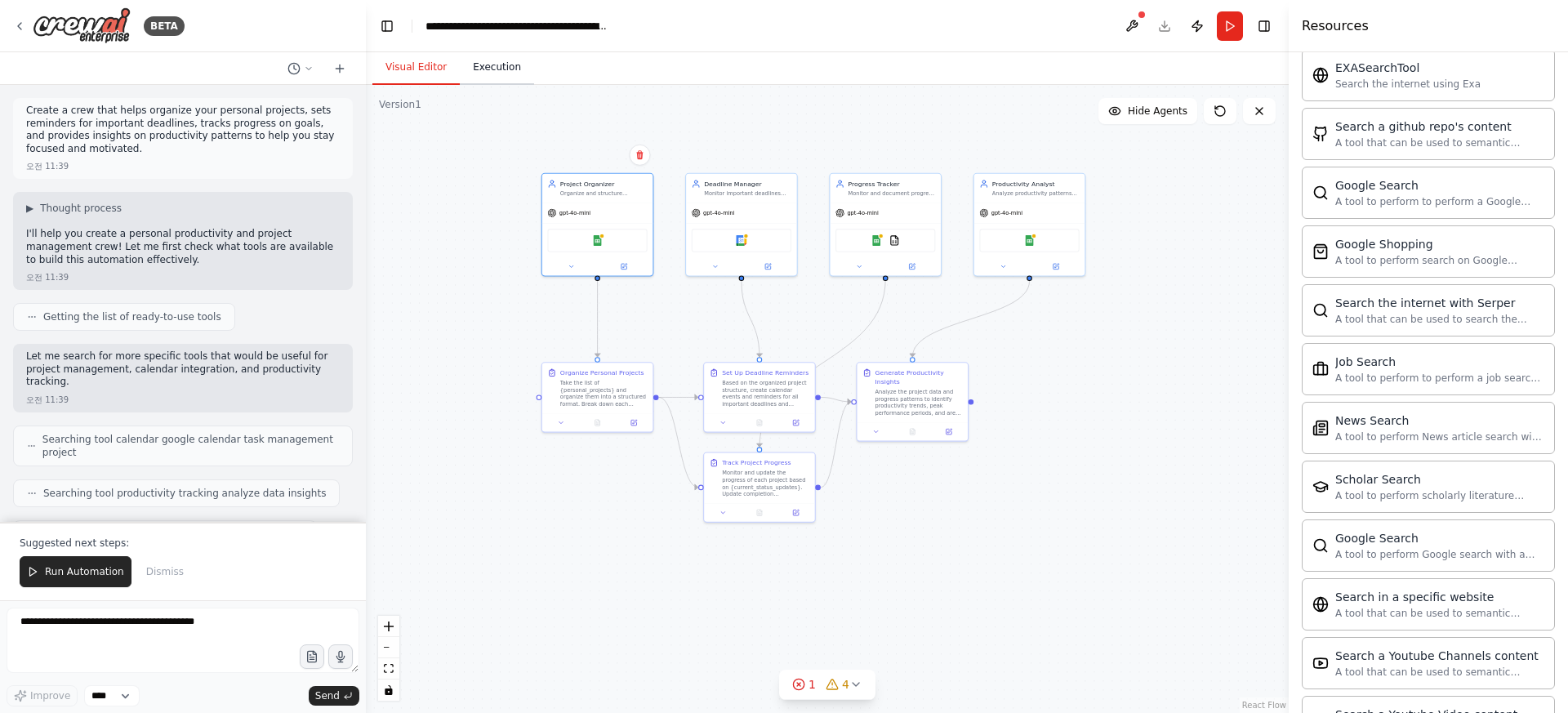
click at [504, 79] on button "Execution" at bounding box center [497, 67] width 74 height 34
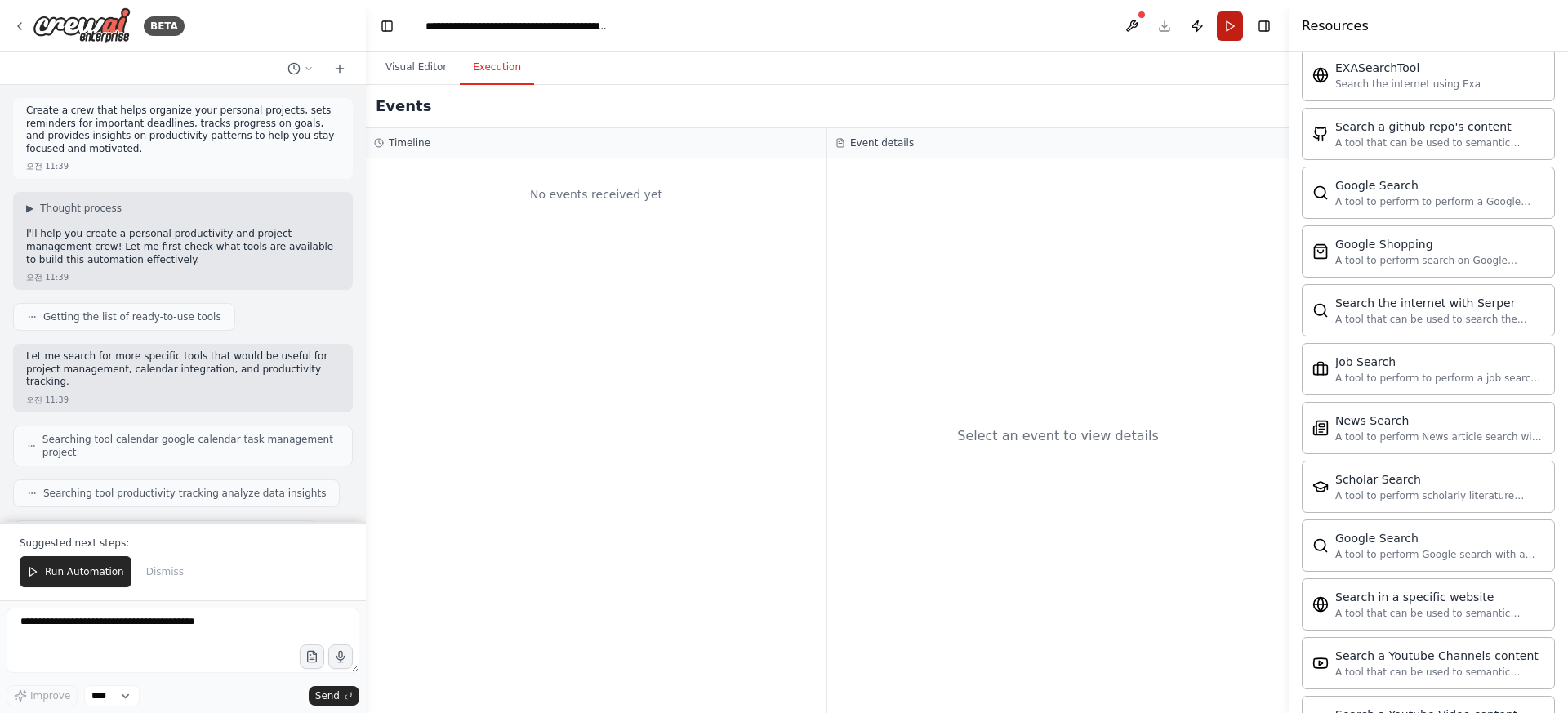
click at [1219, 25] on button "Run" at bounding box center [1230, 26] width 26 height 30
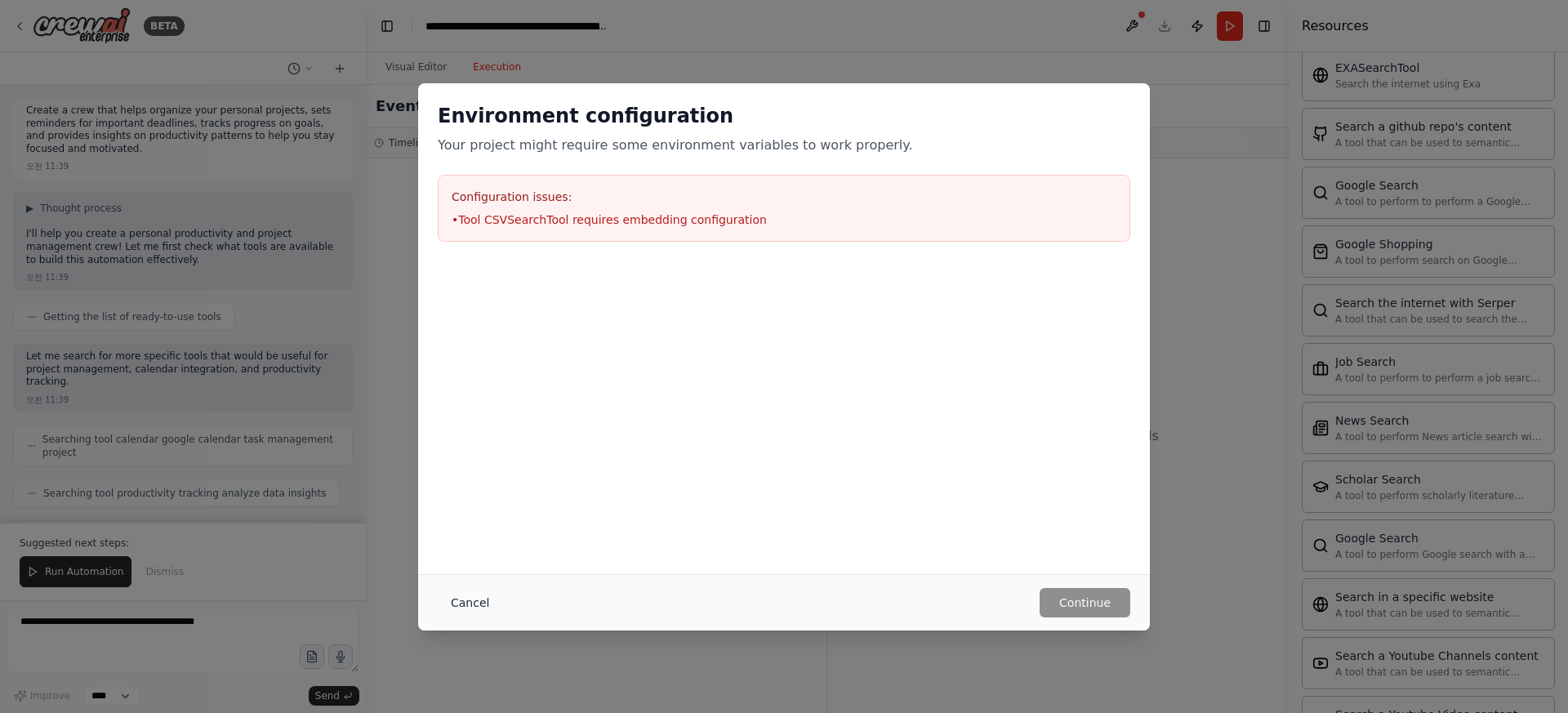
click at [475, 604] on button "Cancel" at bounding box center [470, 602] width 65 height 30
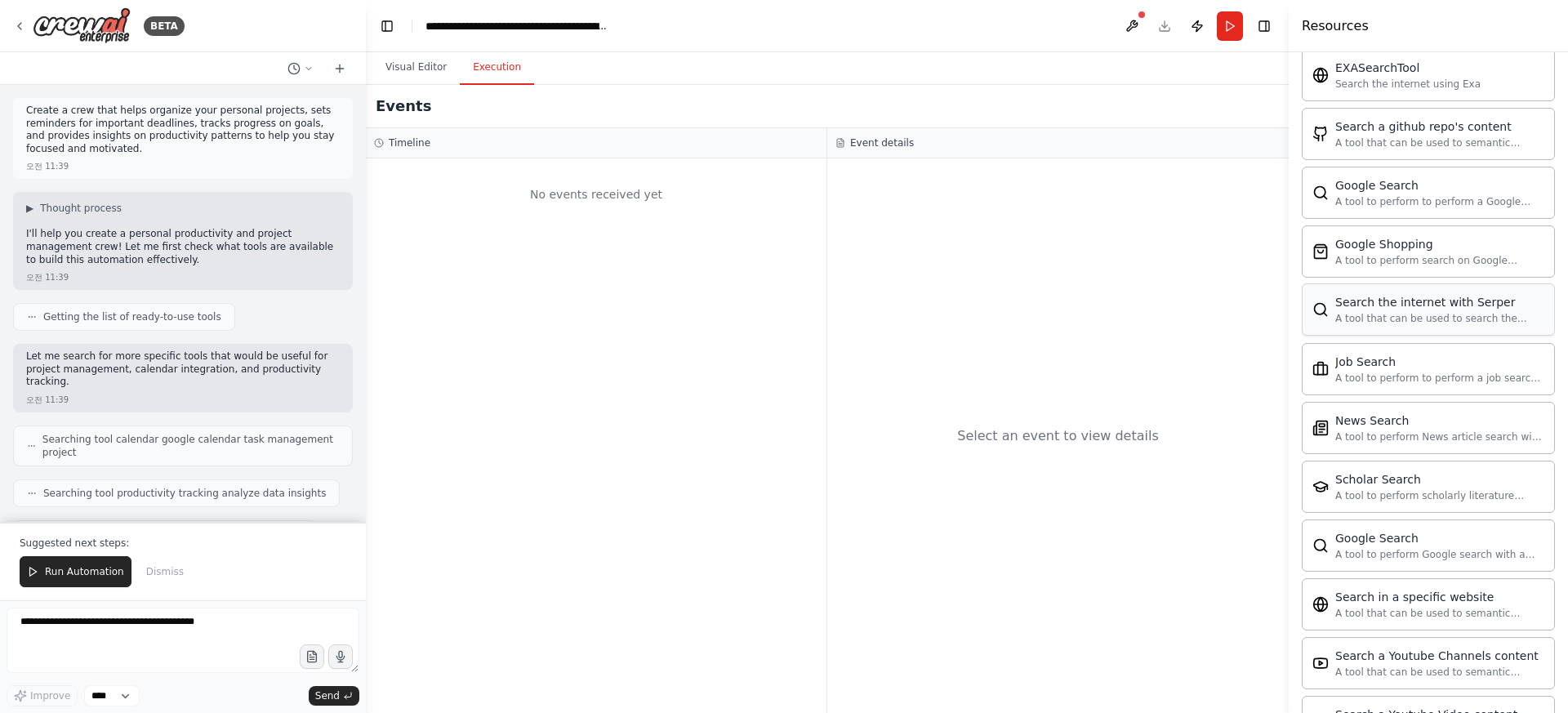
scroll to position [1233, 0]
